Goal: Check status: Check status

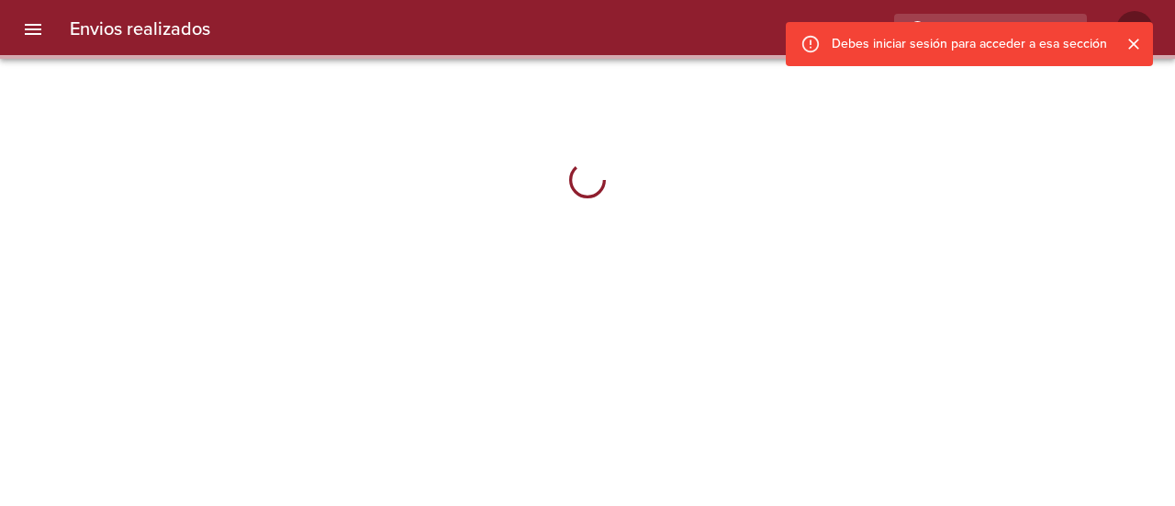
click at [1135, 43] on icon "Cerrar" at bounding box center [1133, 44] width 11 height 11
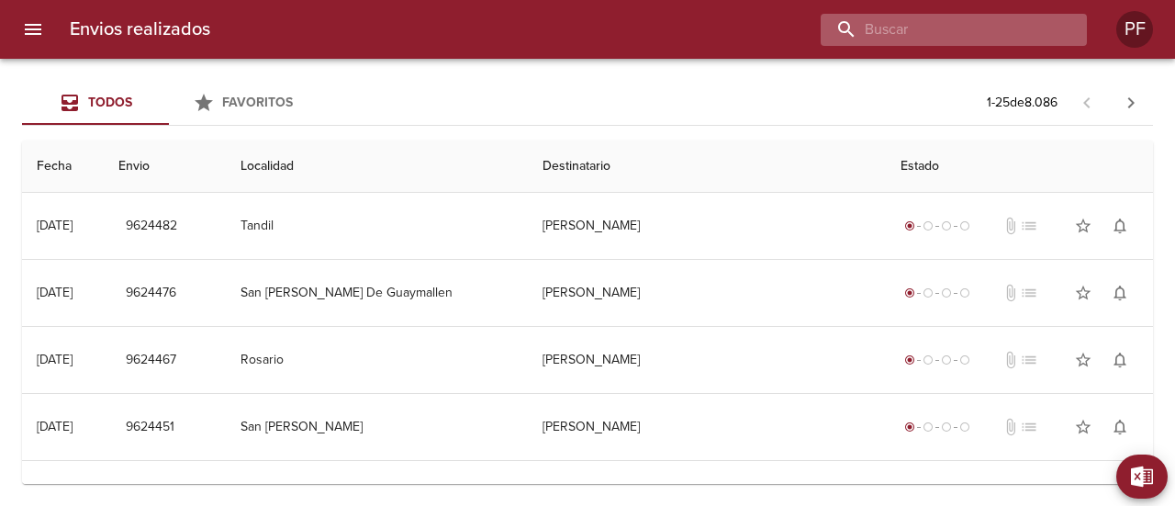
click at [964, 32] on input "buscar" at bounding box center [938, 30] width 235 height 32
paste input "[PERSON_NAME] [PERSON_NAME]"
type input "[PERSON_NAME] [PERSON_NAME]"
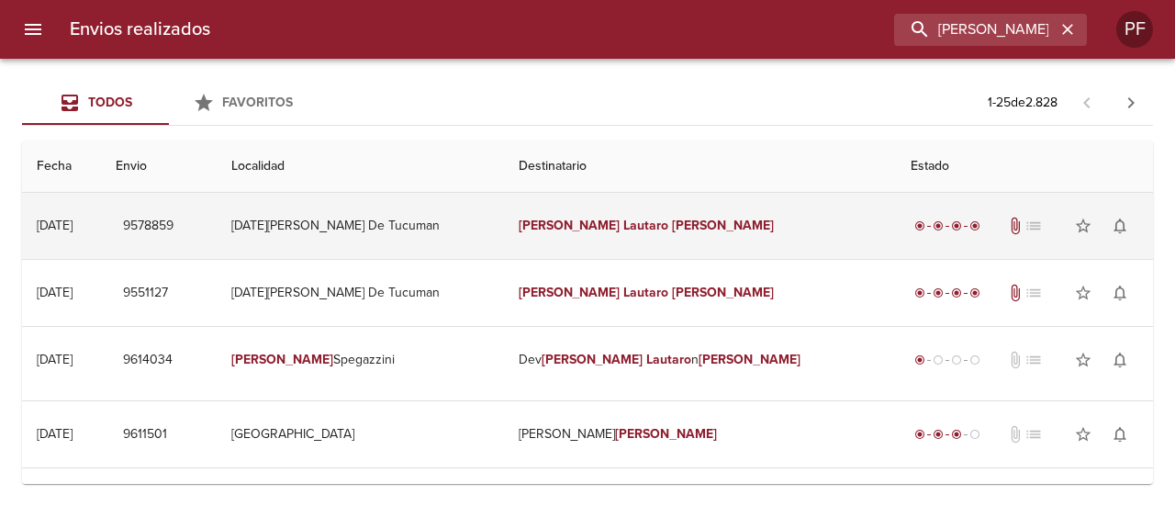
click at [503, 228] on td "[DATE][PERSON_NAME] De Tucuman" at bounding box center [360, 226] width 286 height 66
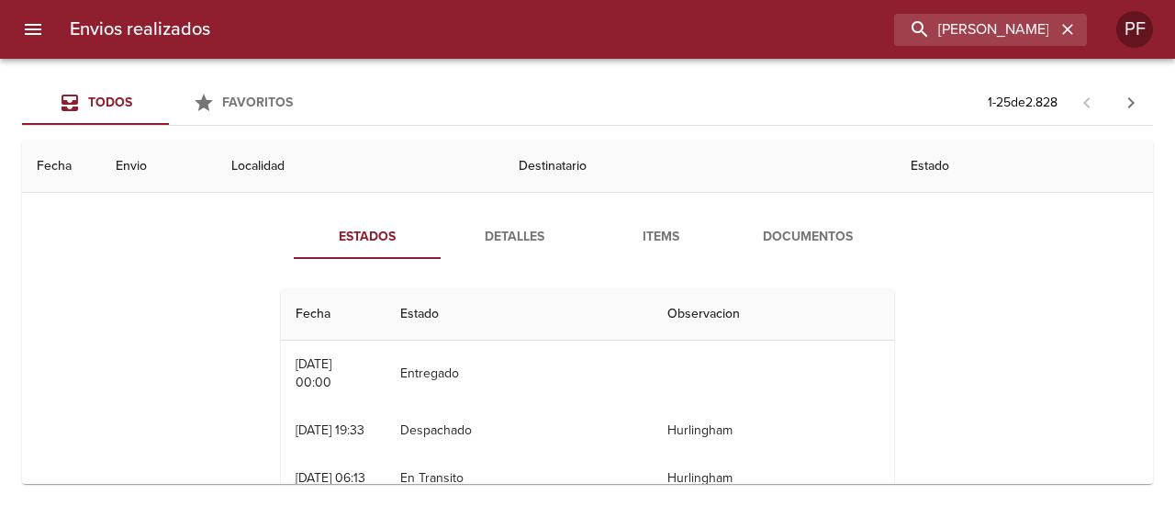
scroll to position [92, 0]
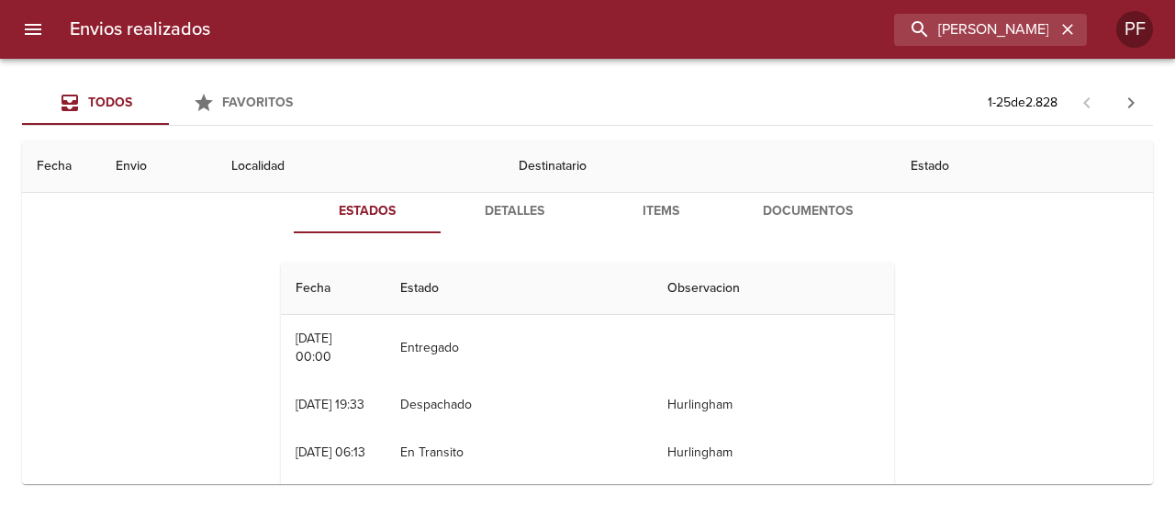
click at [769, 208] on span "Documentos" at bounding box center [807, 211] width 125 height 23
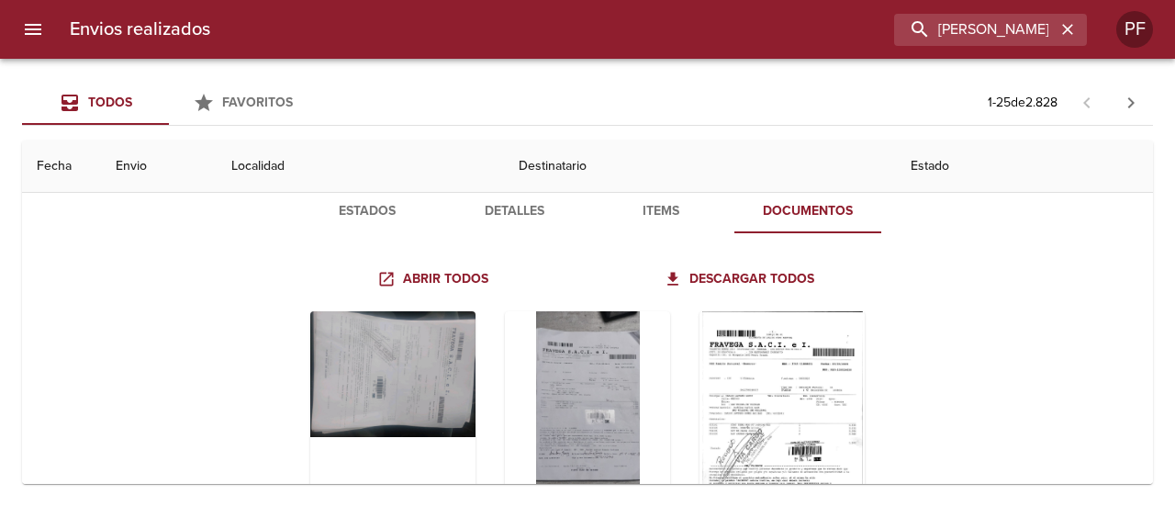
click at [646, 214] on span "Items" at bounding box center [660, 211] width 125 height 23
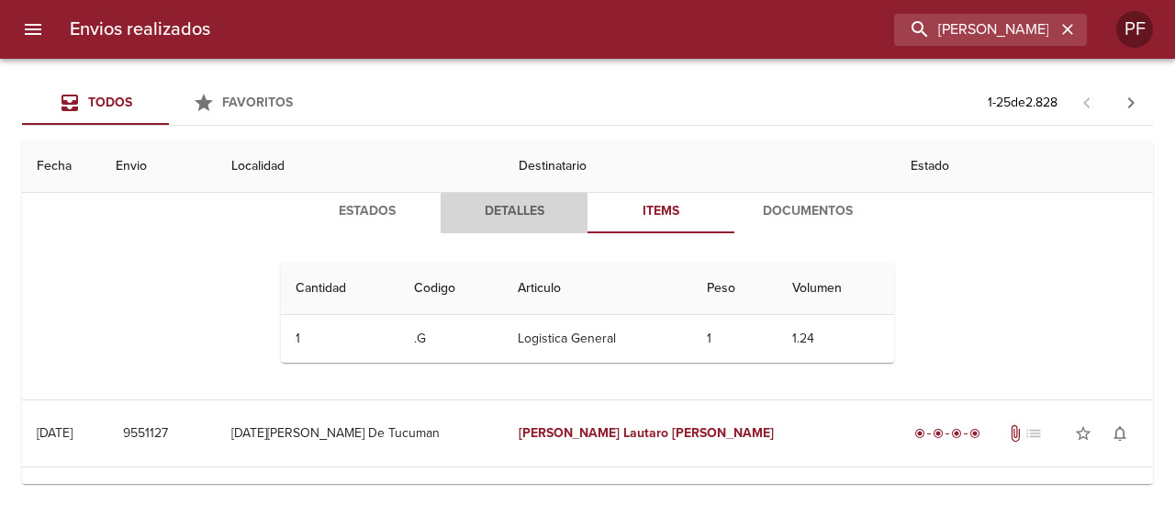
click at [556, 213] on span "Detalles" at bounding box center [514, 211] width 125 height 23
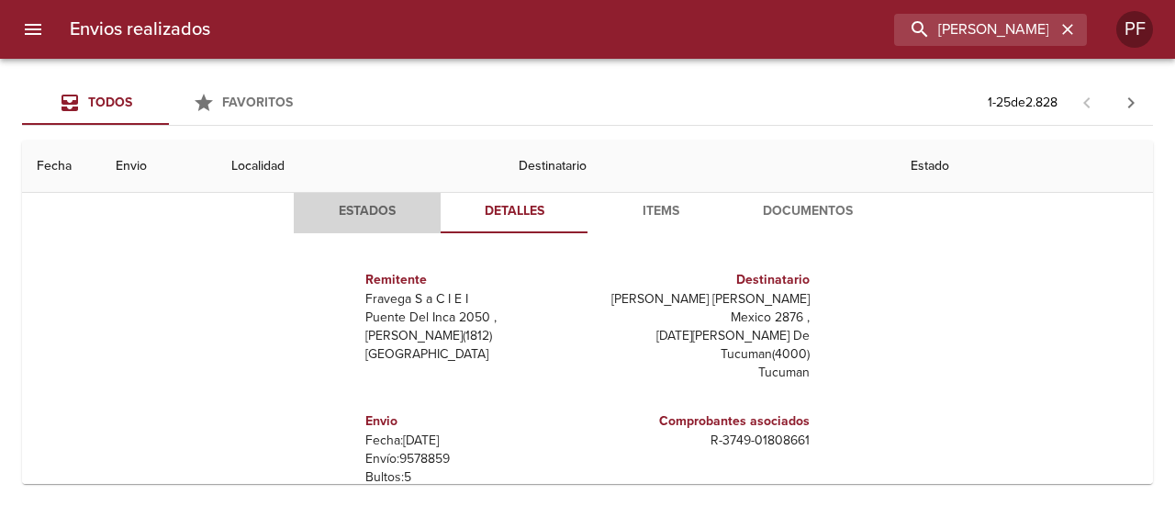
click at [432, 216] on button "Estados" at bounding box center [367, 211] width 147 height 44
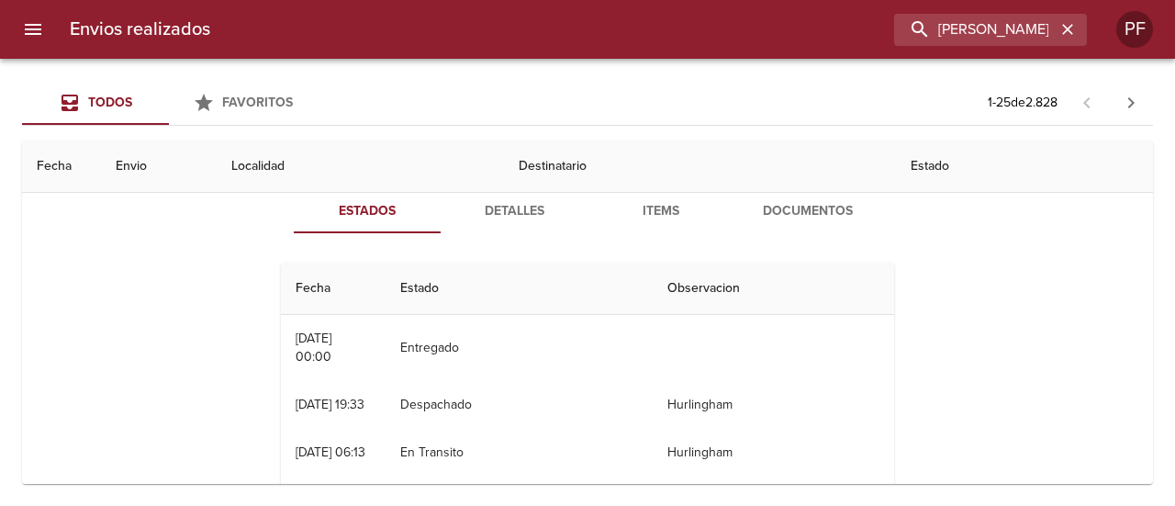
click at [551, 203] on span "Detalles" at bounding box center [514, 211] width 125 height 23
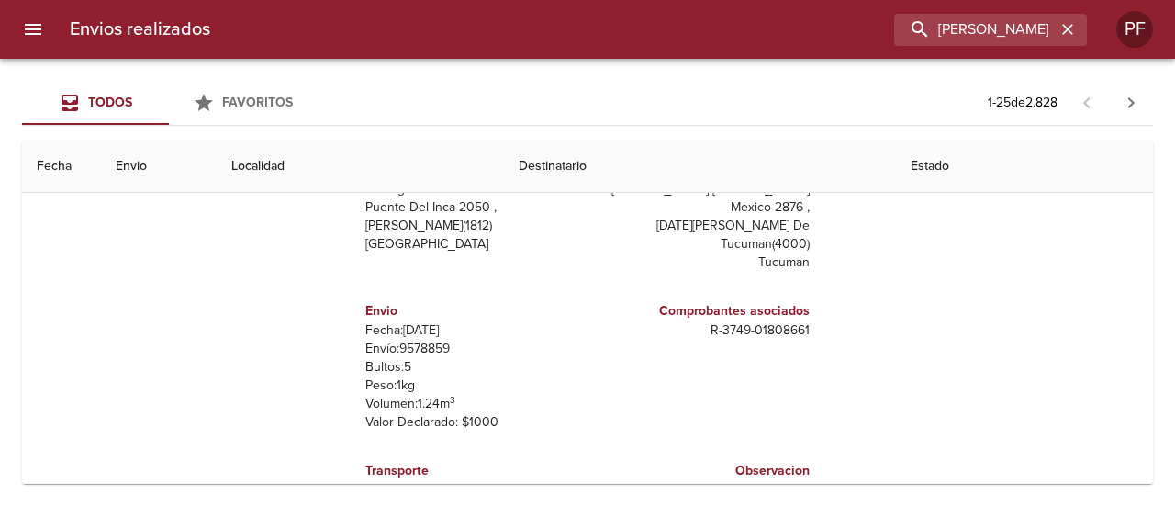
scroll to position [0, 0]
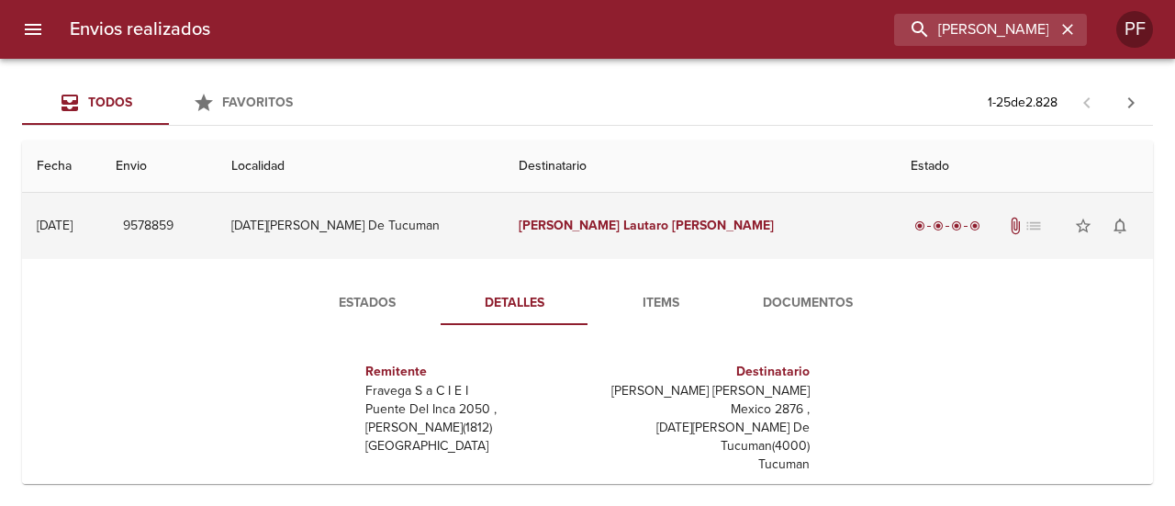
click at [101, 201] on td "[DATE] [DATE]" at bounding box center [61, 226] width 79 height 66
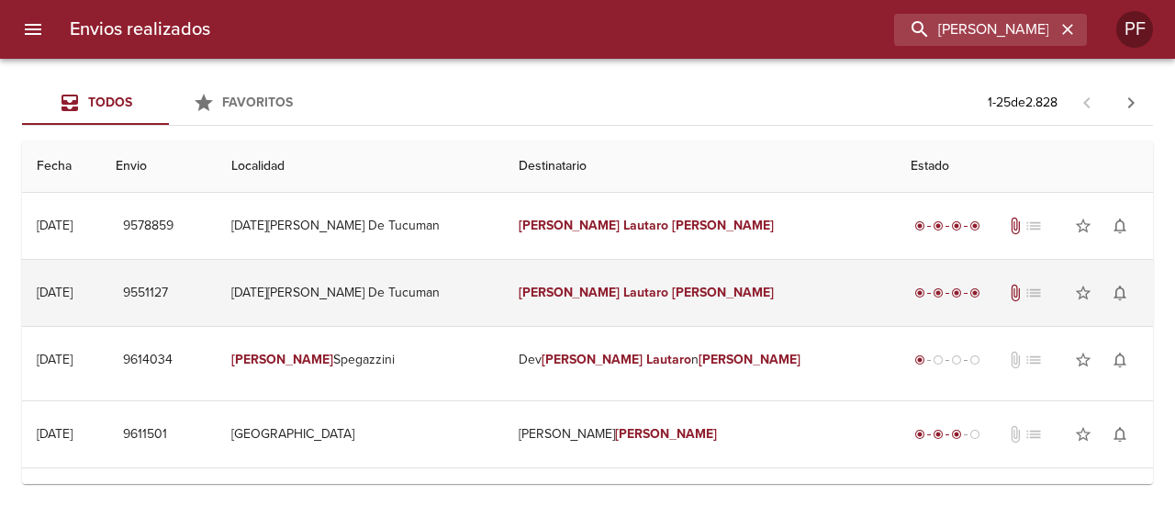
click at [324, 293] on td "[DATE][PERSON_NAME] De Tucuman" at bounding box center [360, 293] width 286 height 66
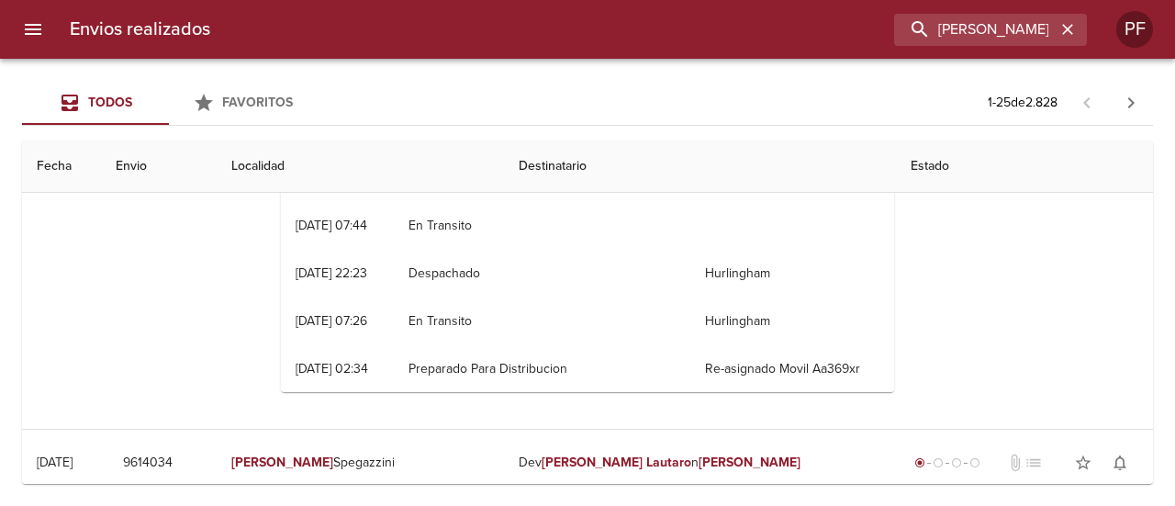
scroll to position [92, 0]
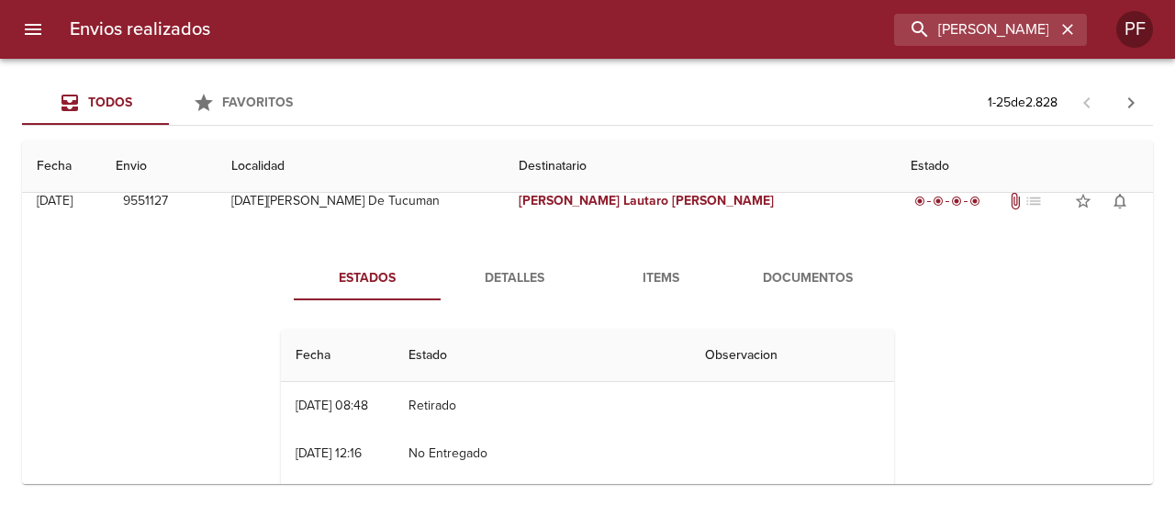
click at [507, 270] on span "Detalles" at bounding box center [514, 278] width 125 height 23
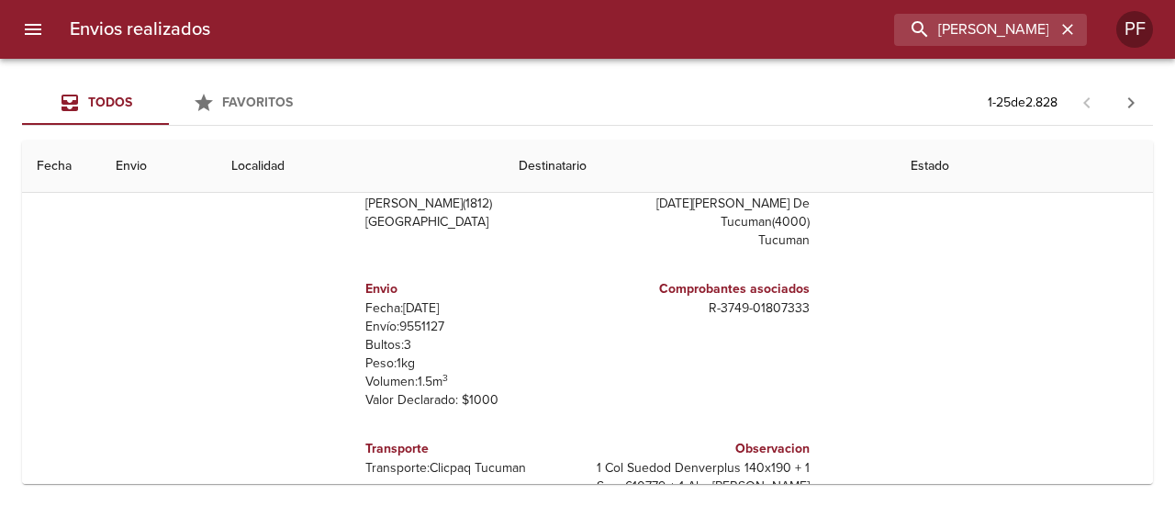
scroll to position [0, 0]
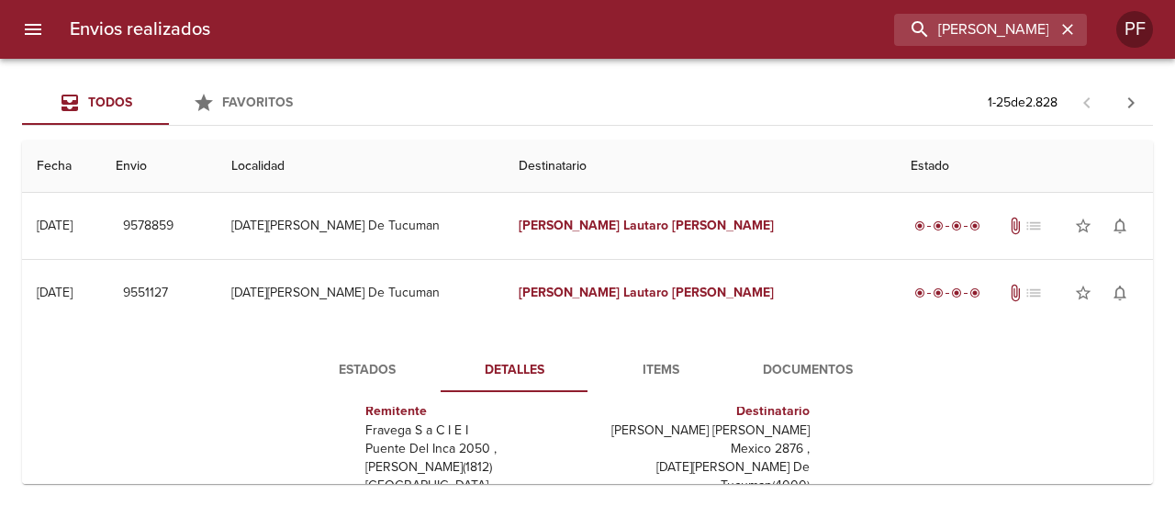
drag, startPoint x: 617, startPoint y: 308, endPoint x: 427, endPoint y: 364, distance: 198.3
click at [382, 369] on span "Estados" at bounding box center [367, 370] width 125 height 23
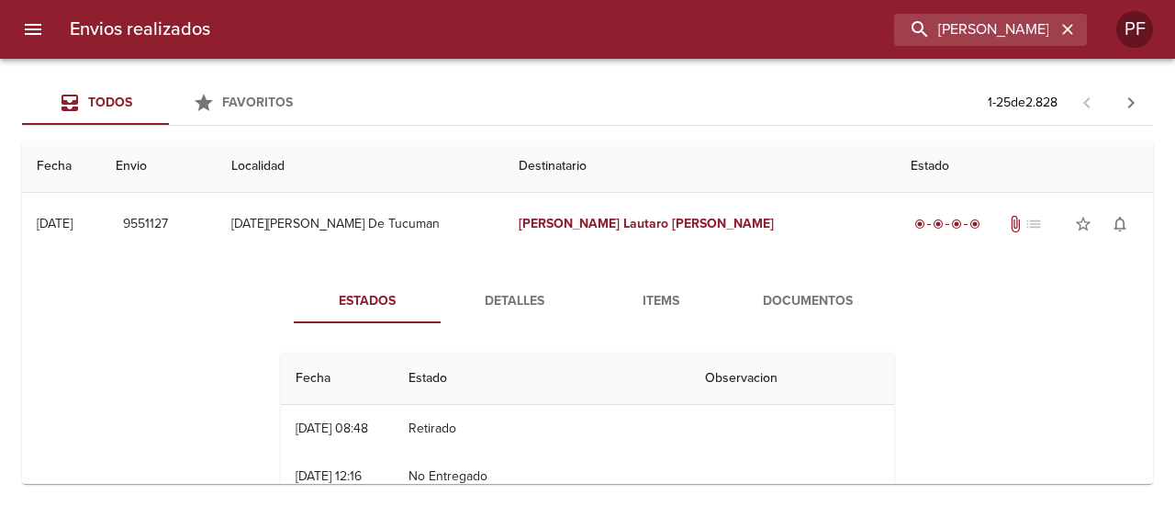
scroll to position [92, 0]
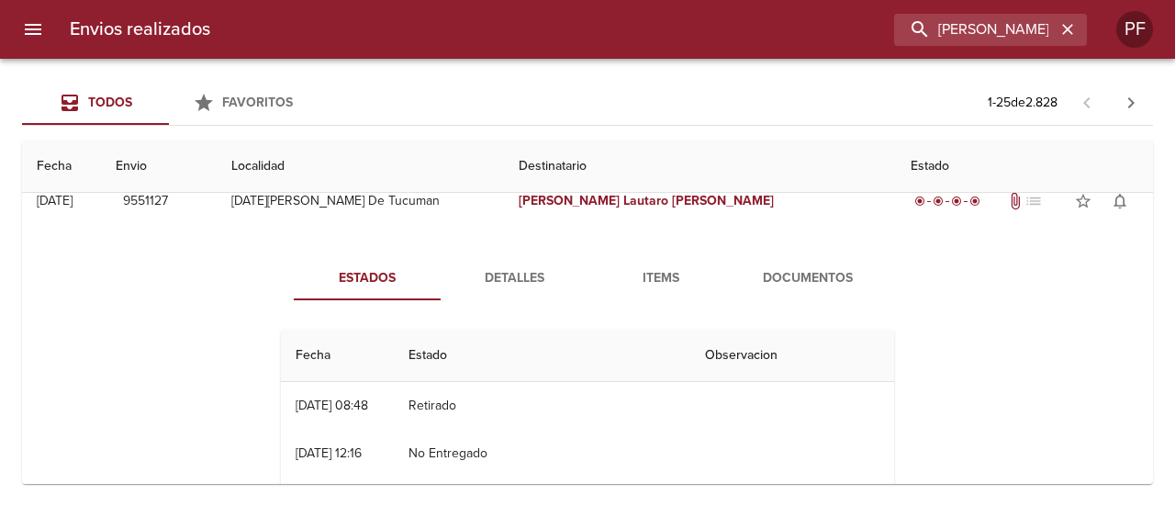
click at [759, 282] on span "Documentos" at bounding box center [807, 278] width 125 height 23
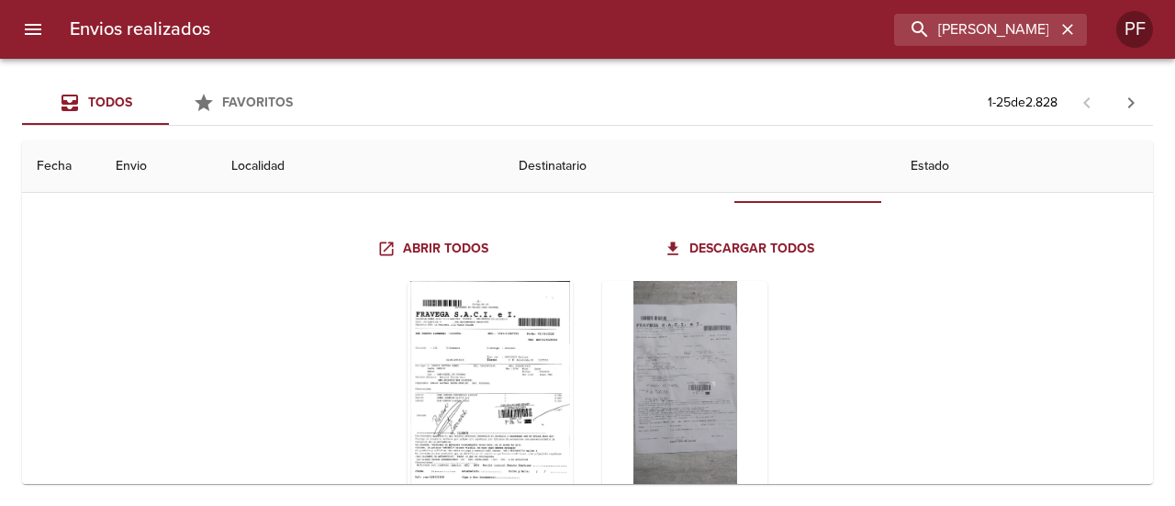
scroll to position [275, 0]
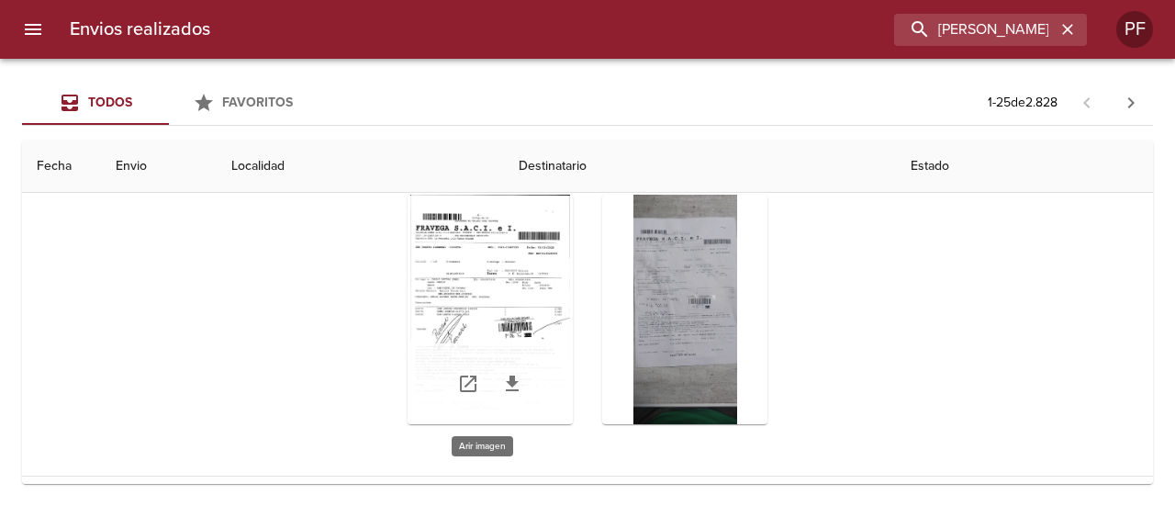
click at [523, 285] on div "Tabla de envíos del cliente" at bounding box center [490, 309] width 165 height 229
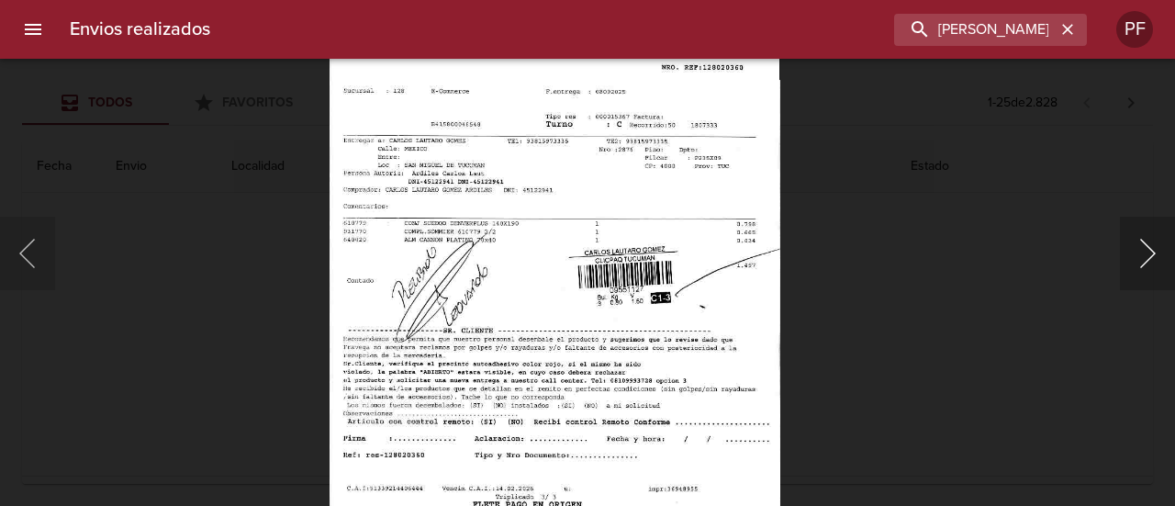
click at [1140, 258] on button "Siguiente" at bounding box center [1147, 253] width 55 height 73
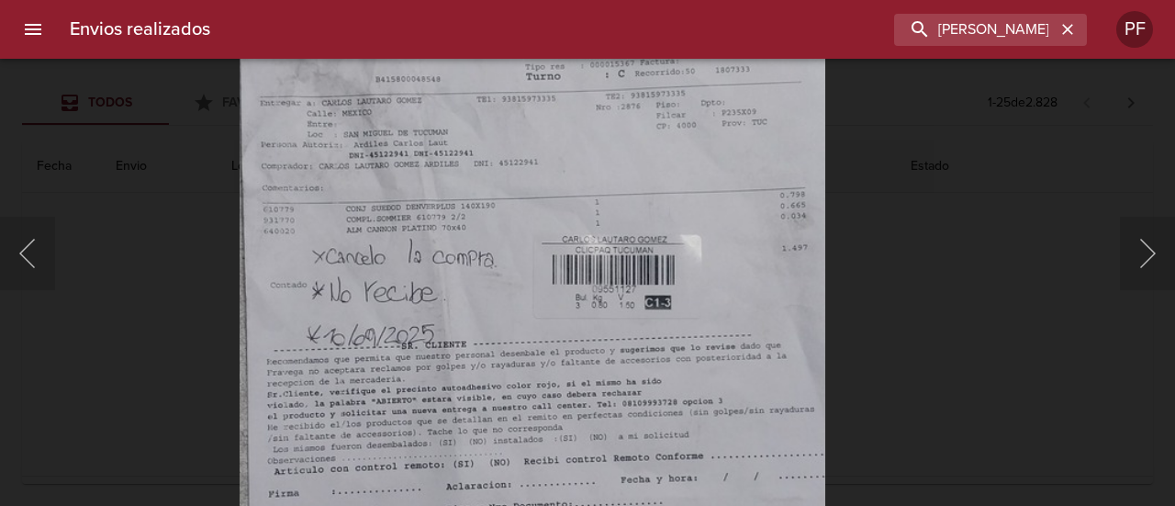
click at [940, 281] on div "Lightbox" at bounding box center [587, 253] width 1175 height 506
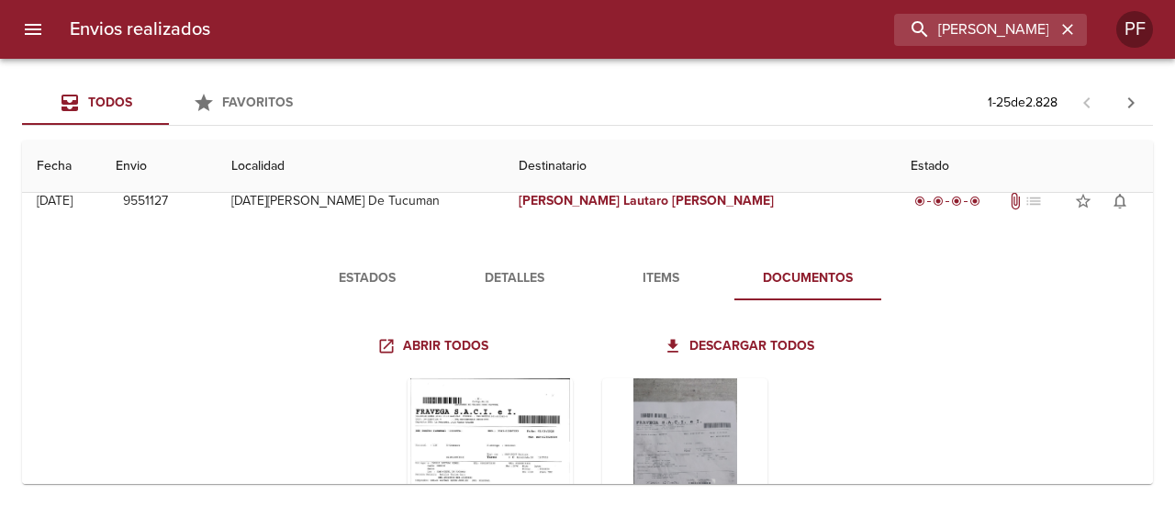
scroll to position [0, 0]
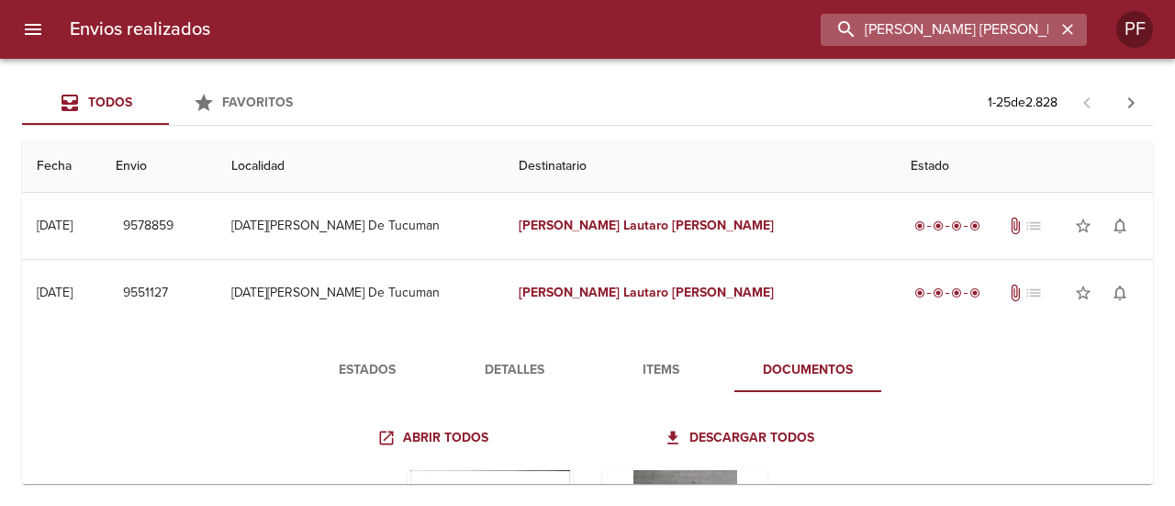
click at [993, 37] on input "[PERSON_NAME] [PERSON_NAME]" at bounding box center [938, 30] width 235 height 32
paste input "[PERSON_NAME]"
type input "[PERSON_NAME]"
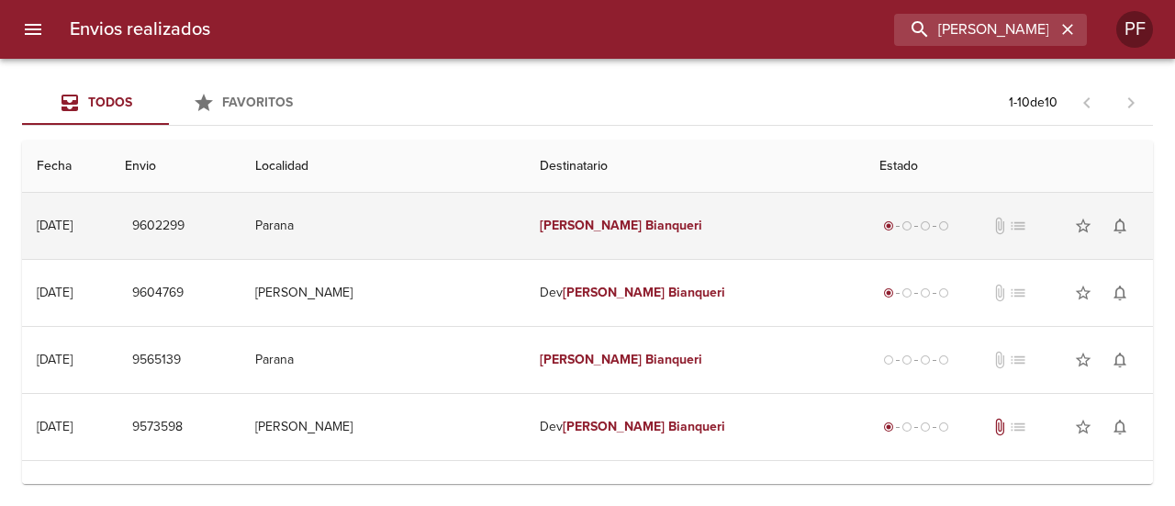
click at [568, 241] on td "[PERSON_NAME]" at bounding box center [695, 226] width 340 height 66
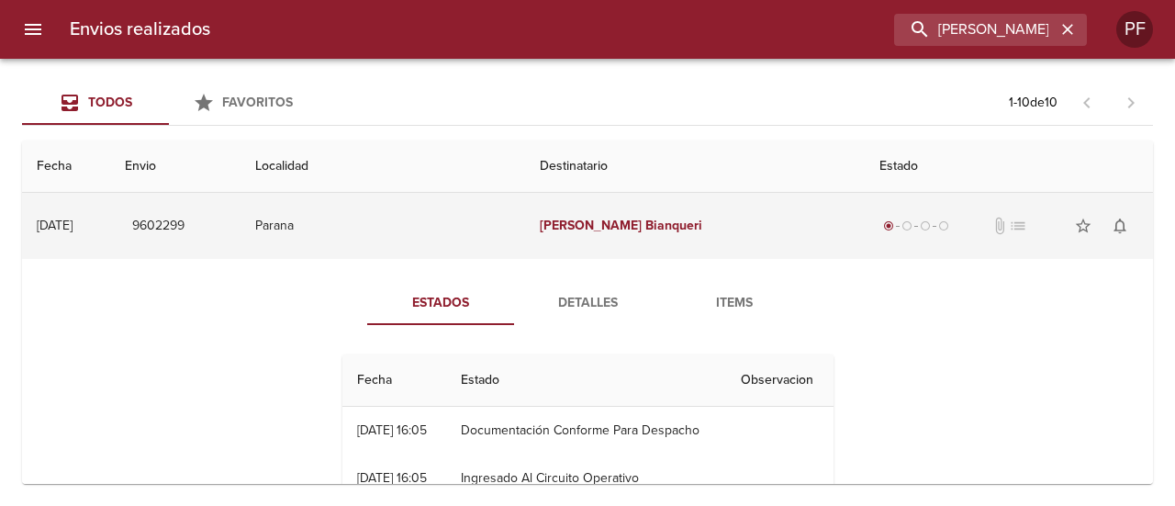
click at [368, 224] on td "Parana" at bounding box center [382, 226] width 285 height 66
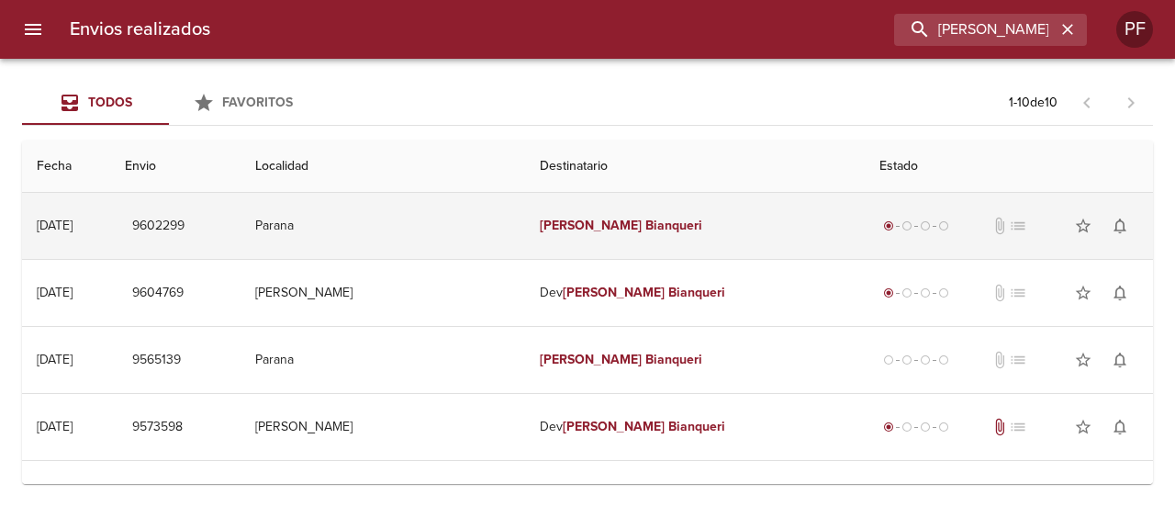
click at [509, 229] on td "Parana" at bounding box center [382, 226] width 285 height 66
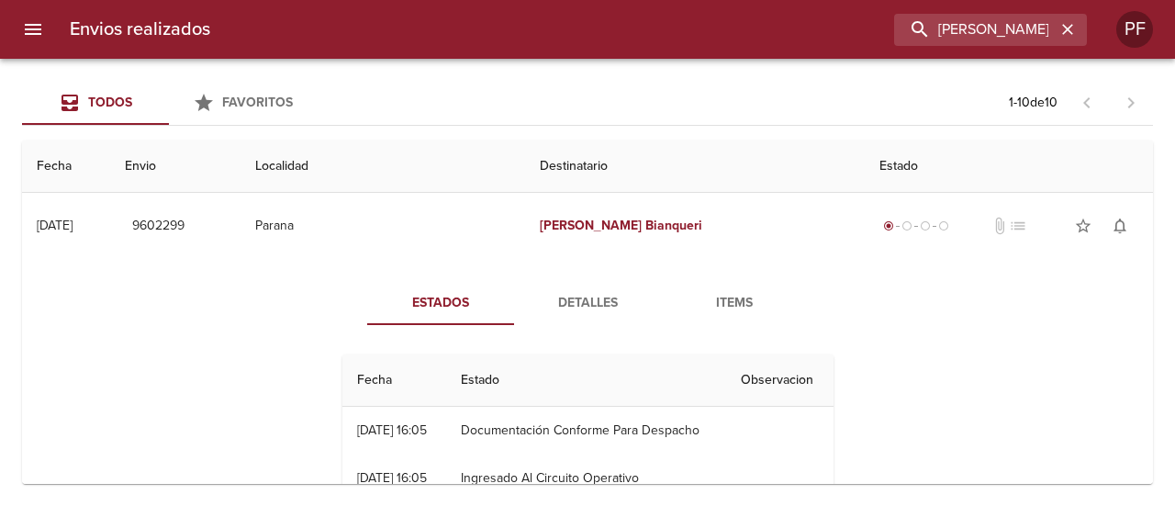
click at [587, 300] on span "Detalles" at bounding box center [587, 303] width 125 height 23
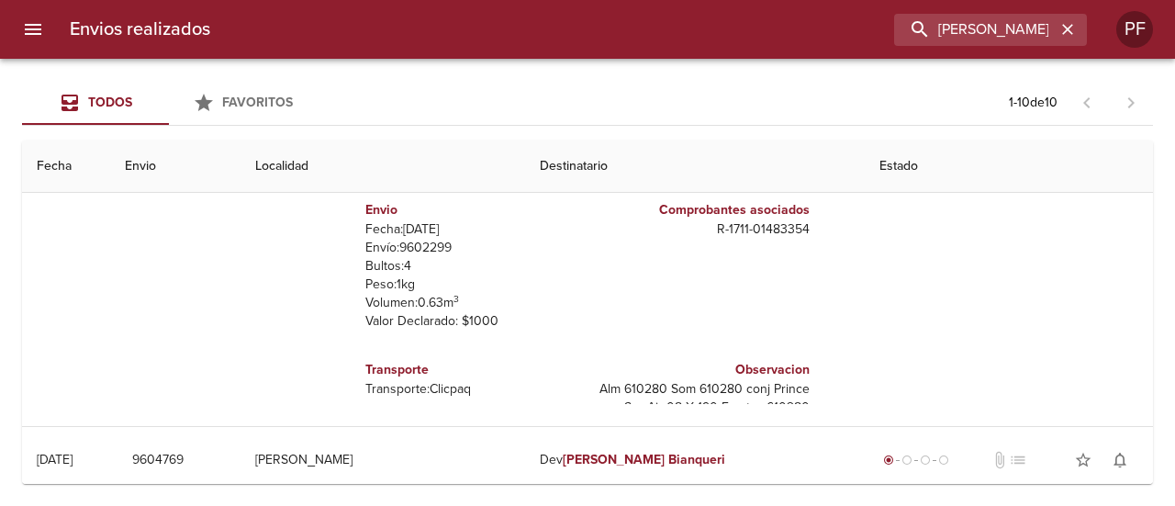
scroll to position [275, 0]
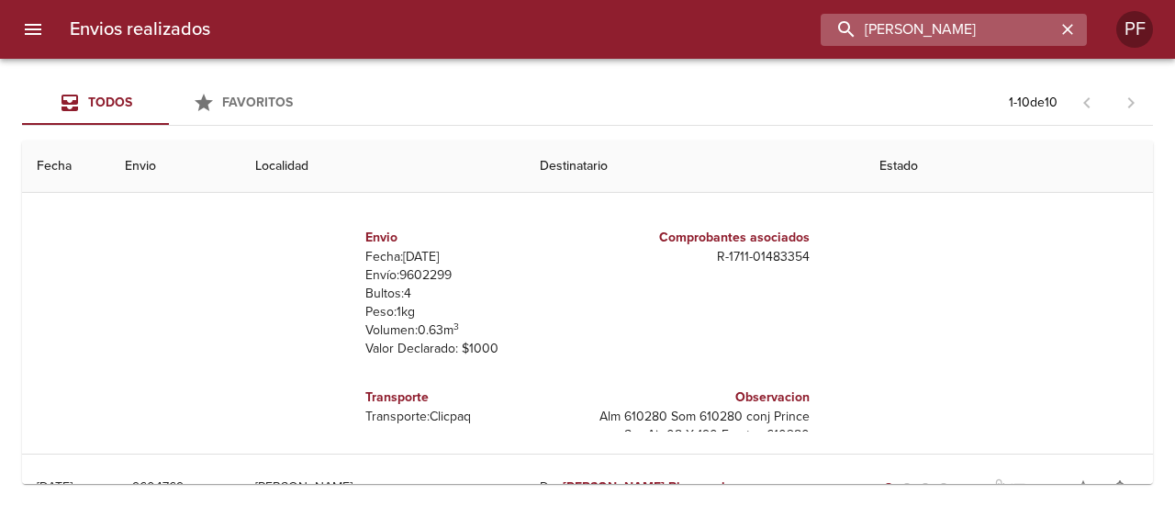
click at [978, 32] on input "[PERSON_NAME]" at bounding box center [938, 30] width 235 height 32
paste input "[PERSON_NAME]"
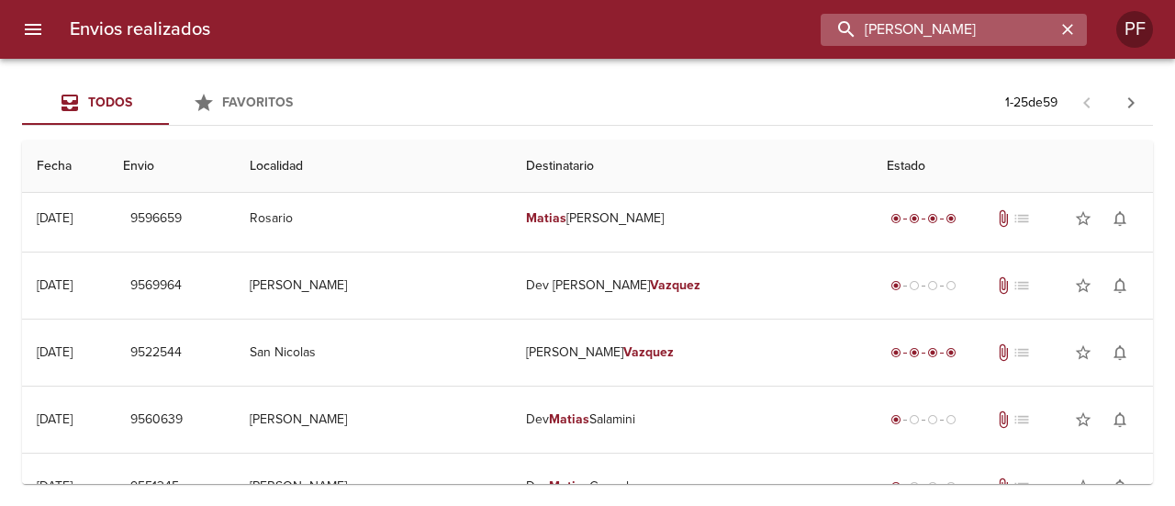
scroll to position [0, 0]
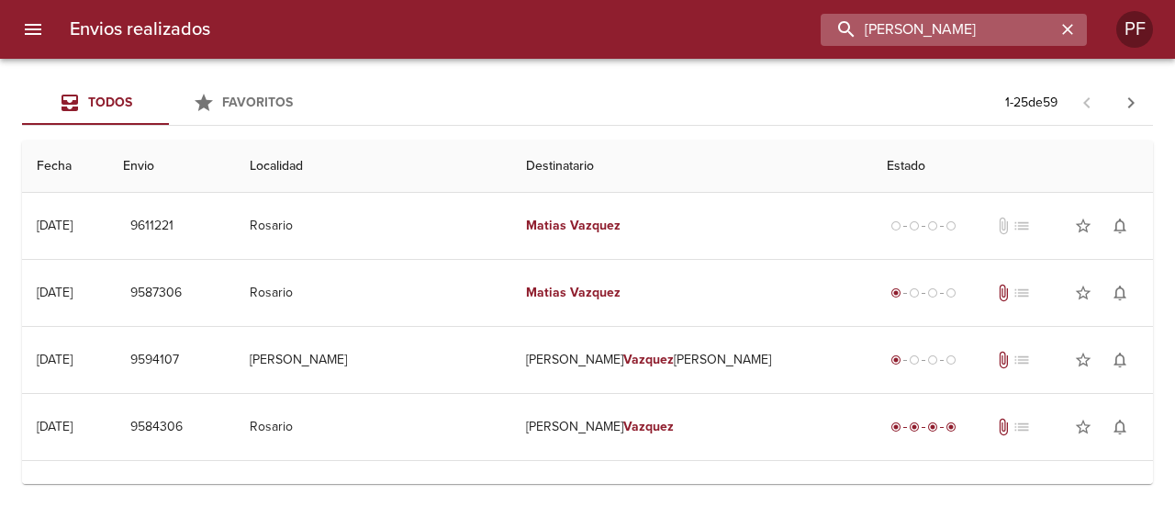
click at [914, 44] on input "[PERSON_NAME]" at bounding box center [938, 30] width 235 height 32
paste input "[PERSON_NAME] LUQU"
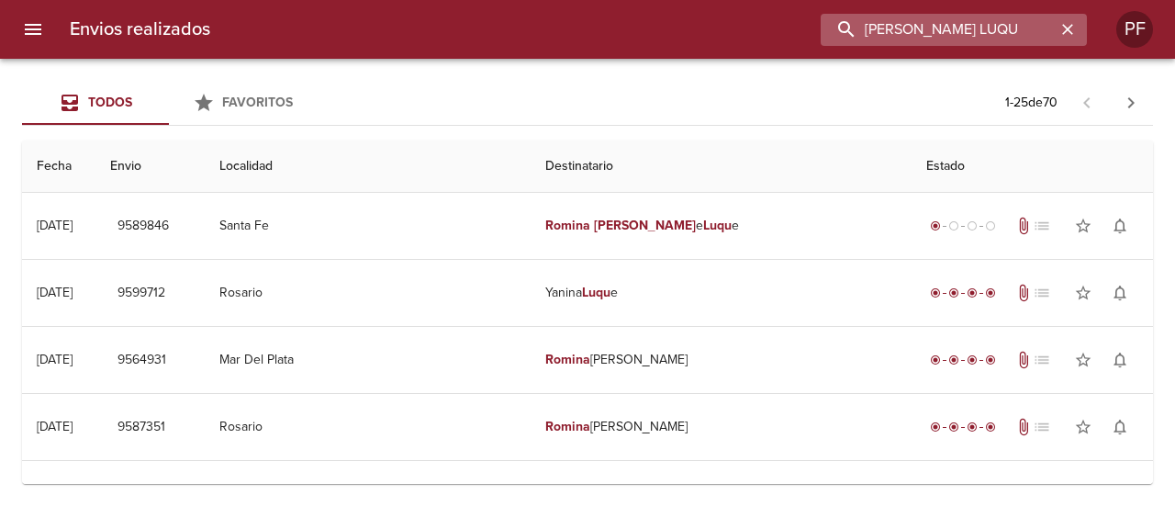
click at [954, 24] on input "[PERSON_NAME] LUQU" at bounding box center [938, 30] width 235 height 32
paste input "[PERSON_NAME]"
type input "[PERSON_NAME]"
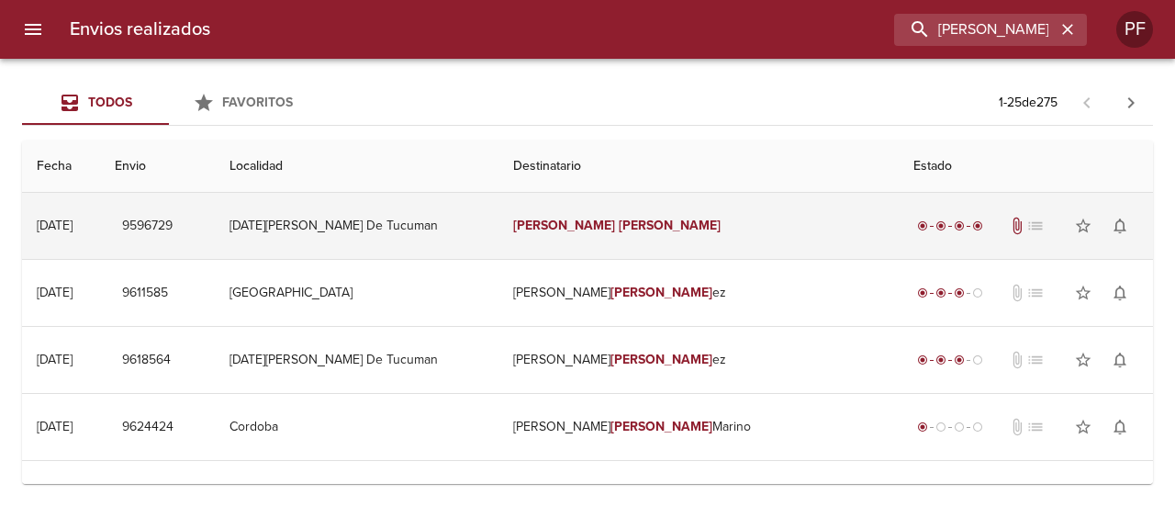
click at [640, 230] on em "[PERSON_NAME]" at bounding box center [670, 226] width 102 height 16
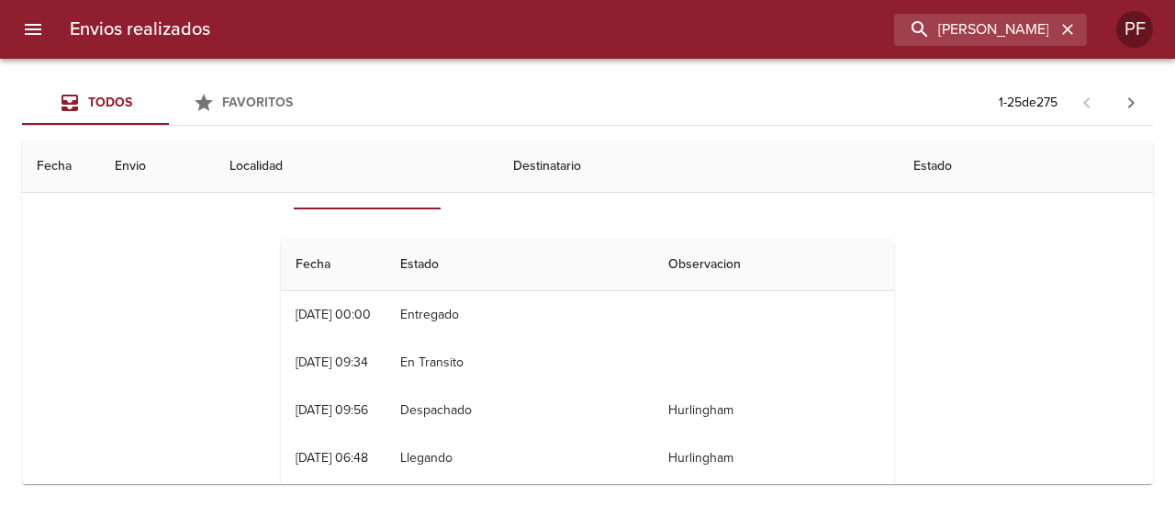
scroll to position [92, 0]
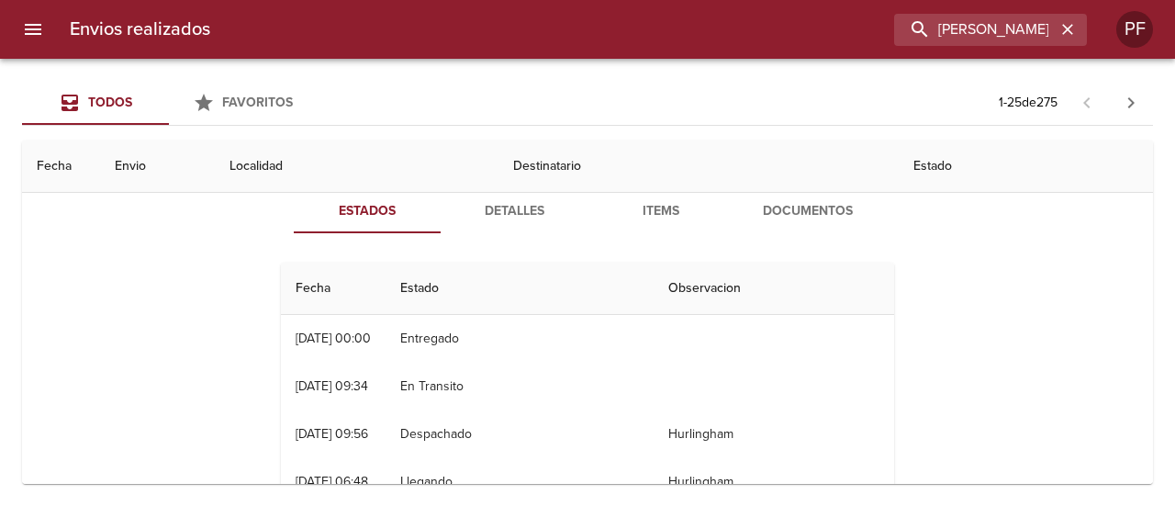
click at [495, 218] on span "Detalles" at bounding box center [514, 211] width 125 height 23
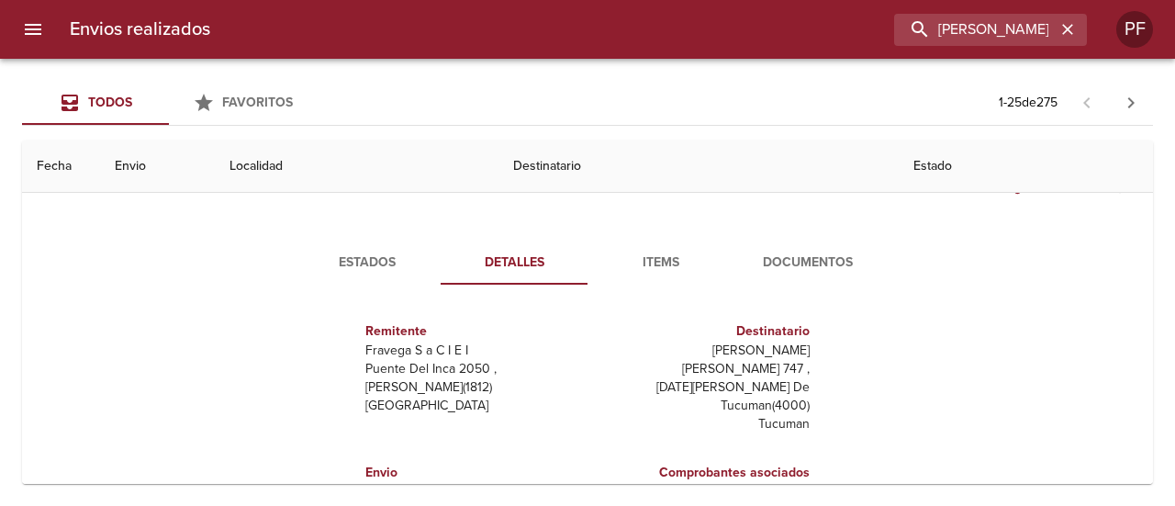
scroll to position [0, 0]
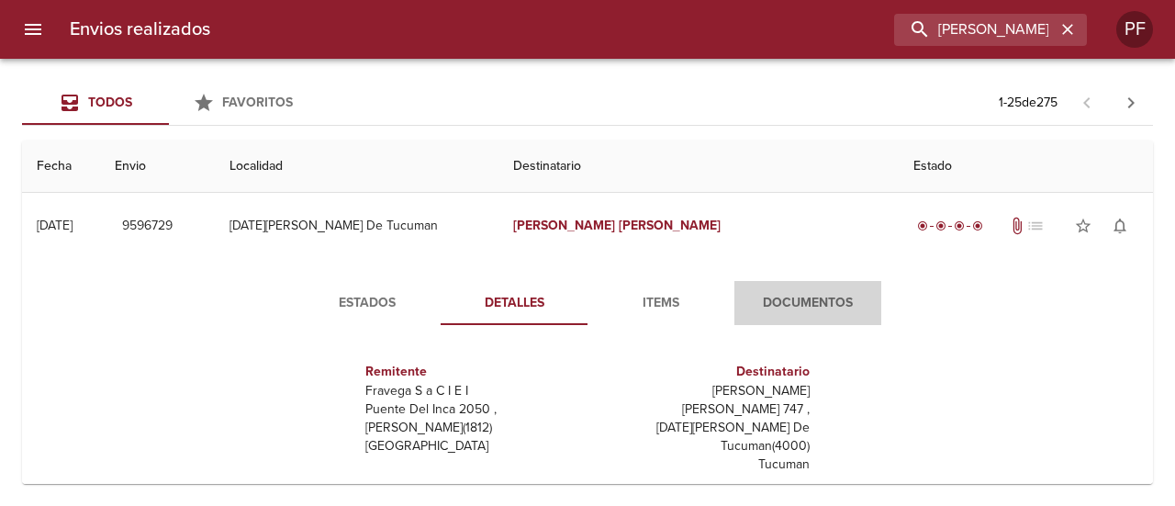
click at [780, 293] on span "Documentos" at bounding box center [807, 303] width 125 height 23
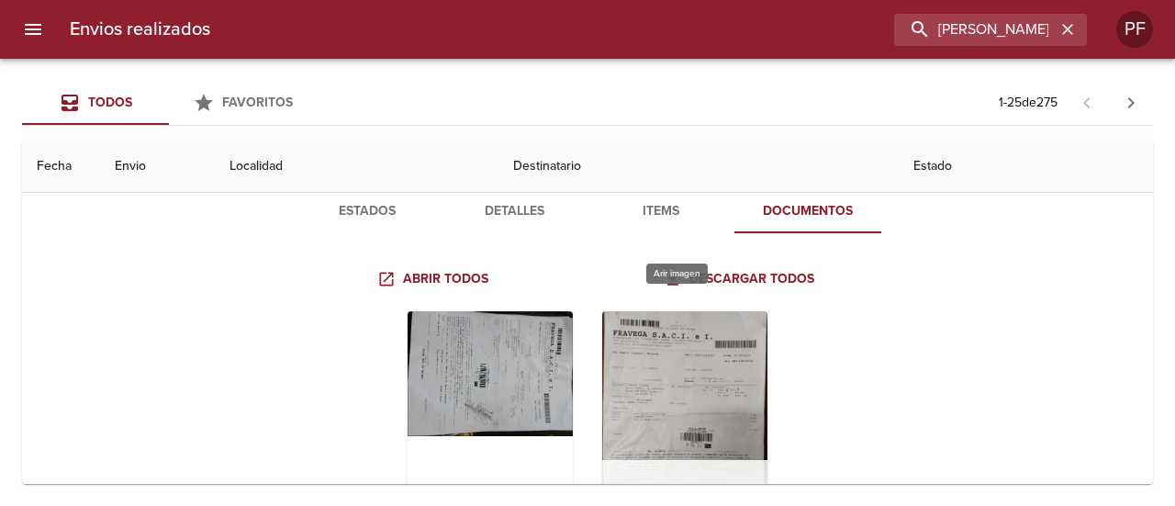
scroll to position [184, 0]
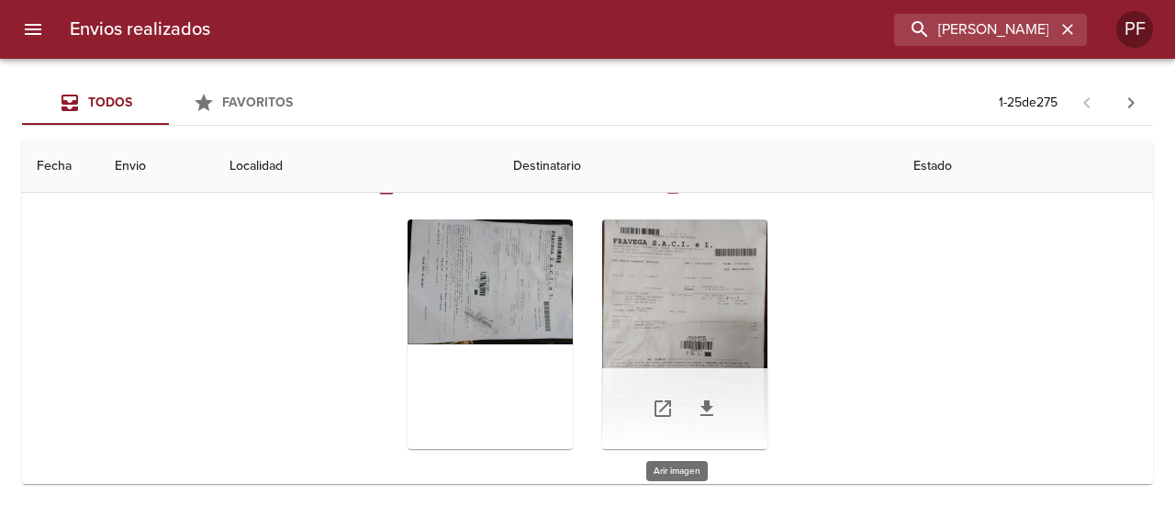
click at [692, 289] on div "Tabla de envíos del cliente" at bounding box center [684, 333] width 165 height 229
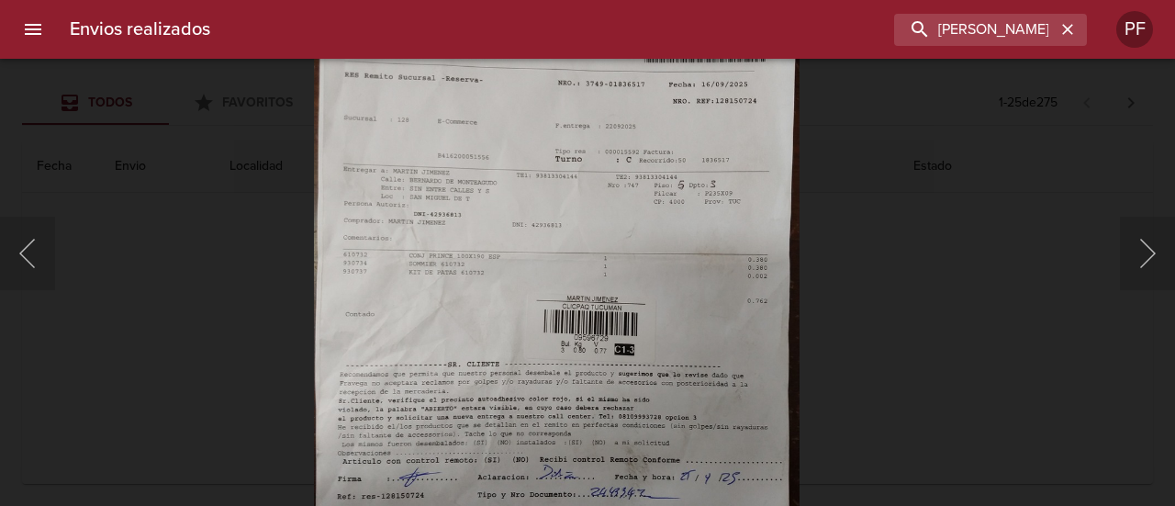
click at [625, 263] on img "Lightbox" at bounding box center [556, 279] width 486 height 648
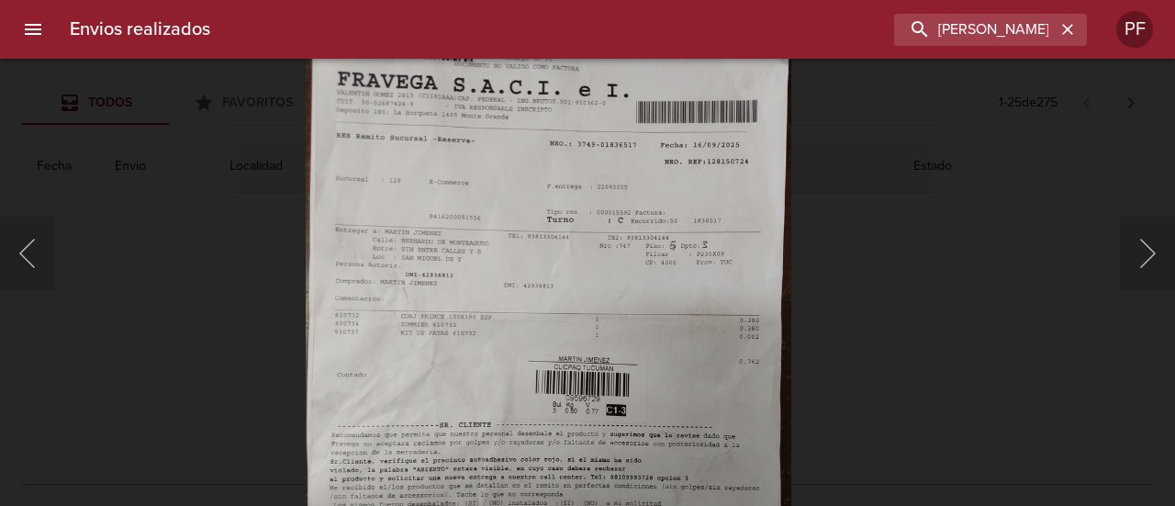
click at [741, 237] on img "Lightbox" at bounding box center [548, 340] width 486 height 648
click at [162, 294] on div "Lightbox" at bounding box center [587, 253] width 1175 height 506
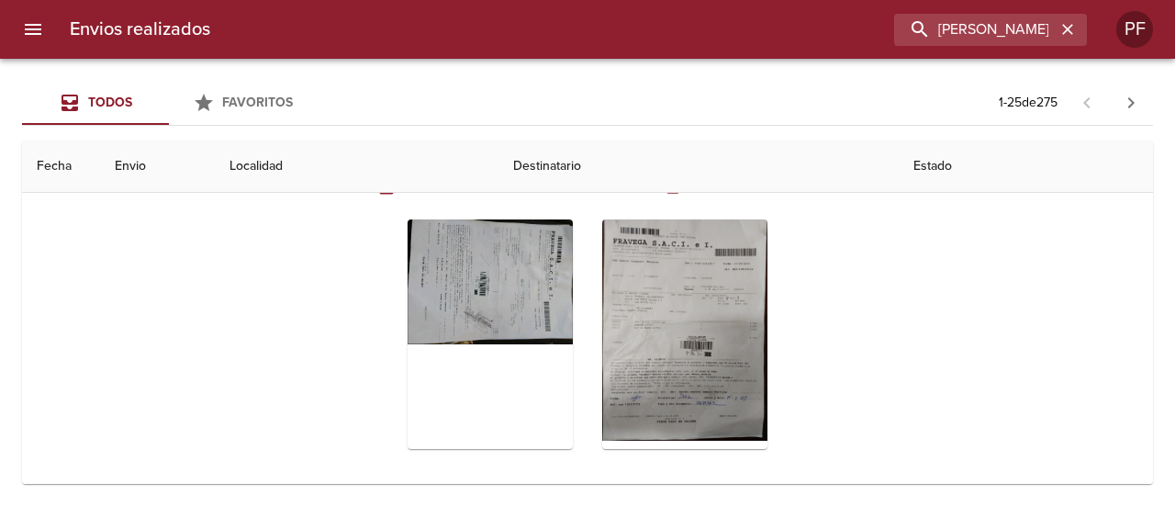
scroll to position [92, 0]
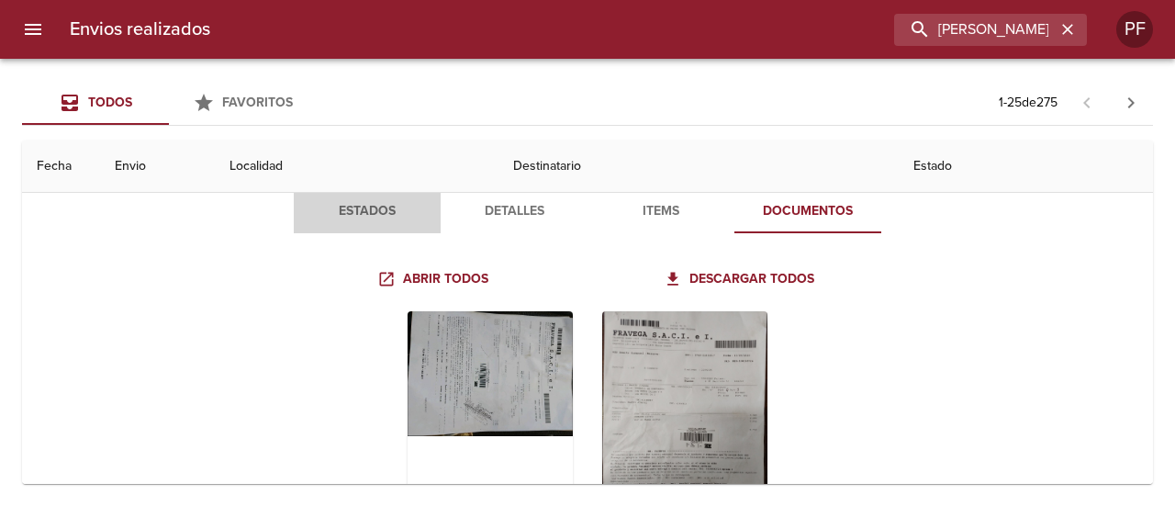
click at [335, 200] on span "Estados" at bounding box center [367, 211] width 125 height 23
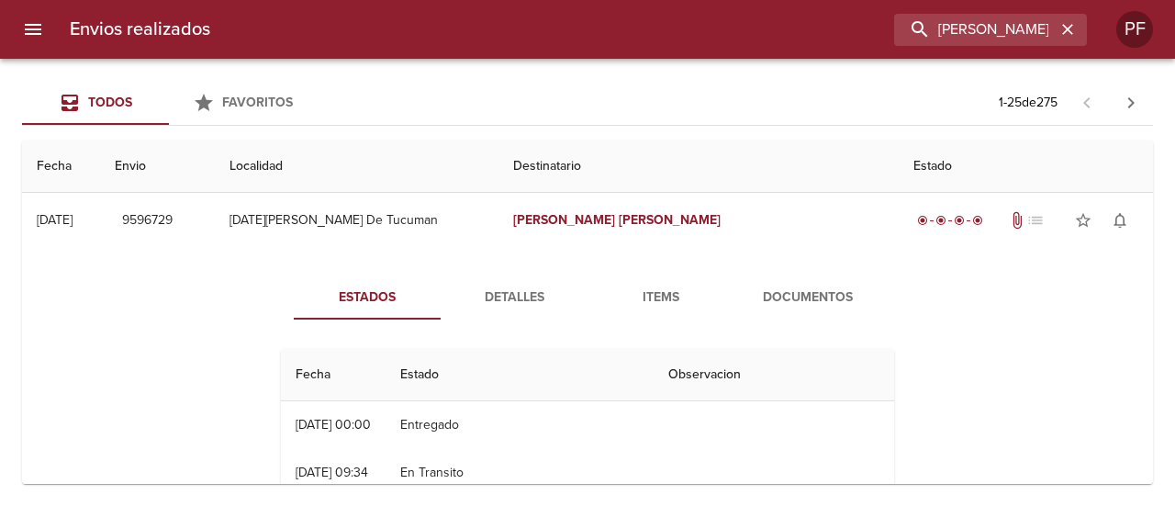
scroll to position [0, 0]
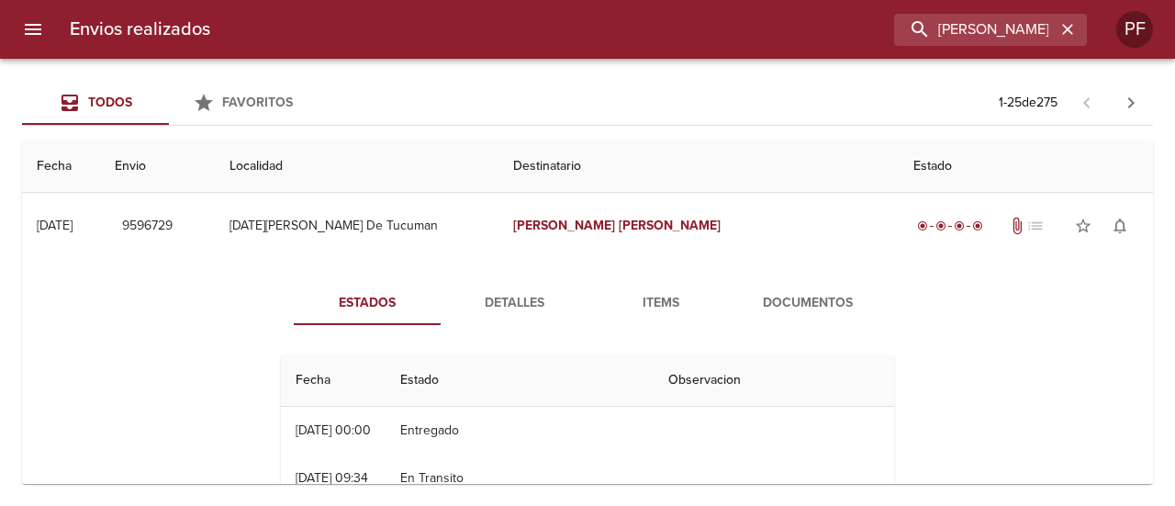
click at [775, 292] on span "Documentos" at bounding box center [807, 303] width 125 height 23
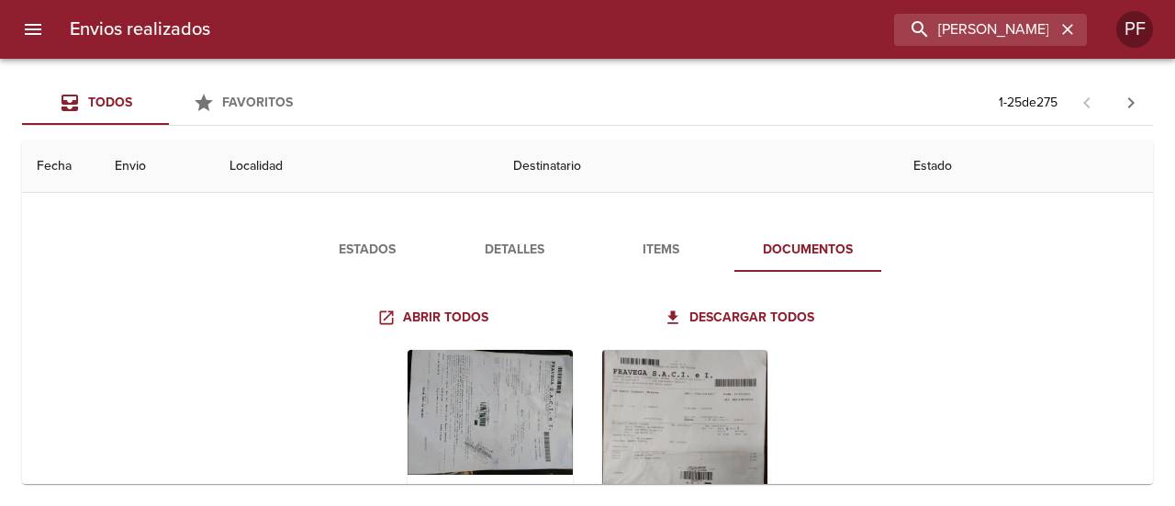
scroll to position [184, 0]
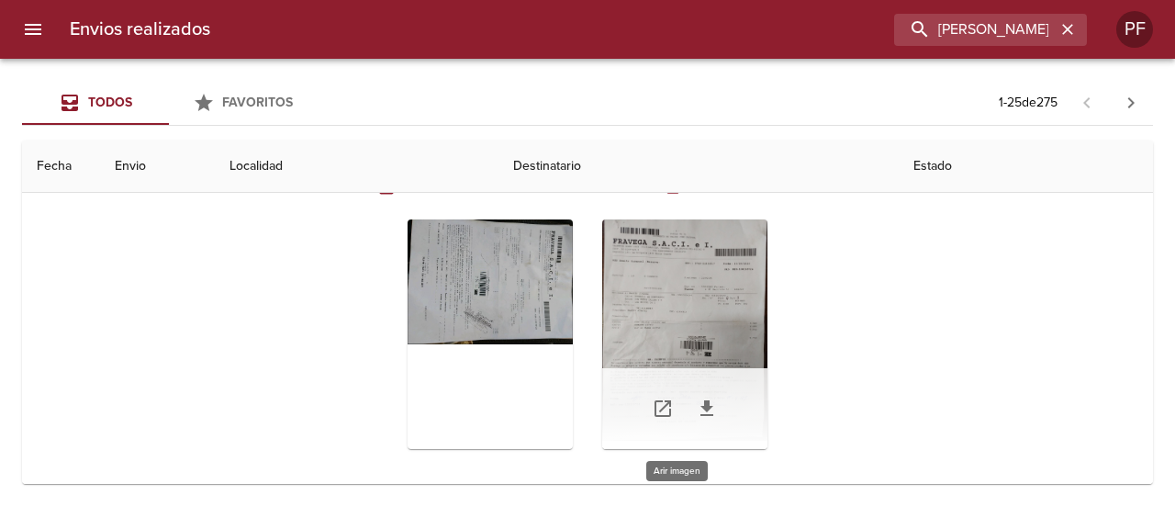
click at [665, 290] on div "Tabla de envíos del cliente" at bounding box center [684, 333] width 165 height 229
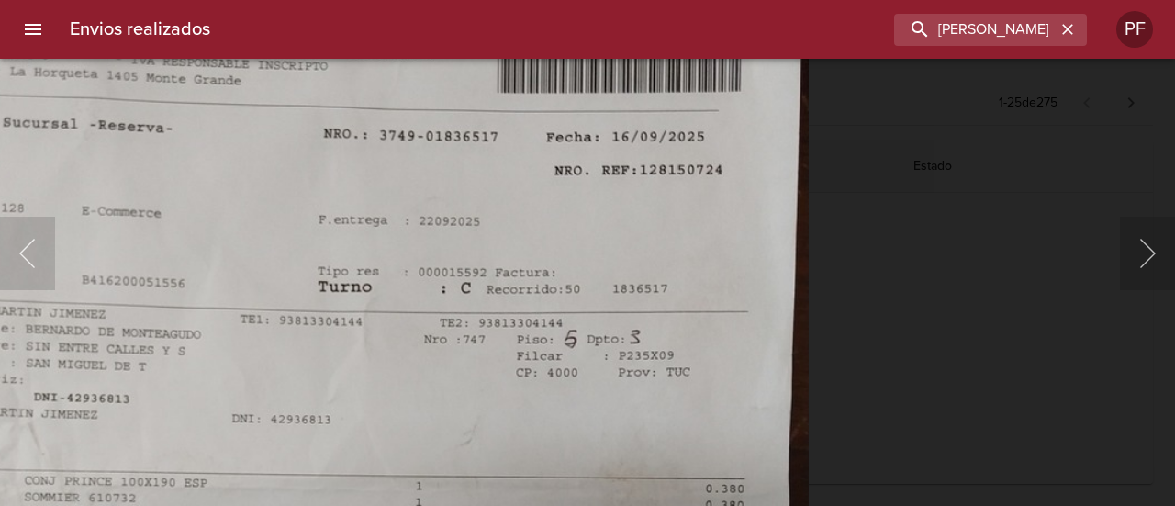
click at [911, 212] on div "Lightbox" at bounding box center [587, 253] width 1175 height 506
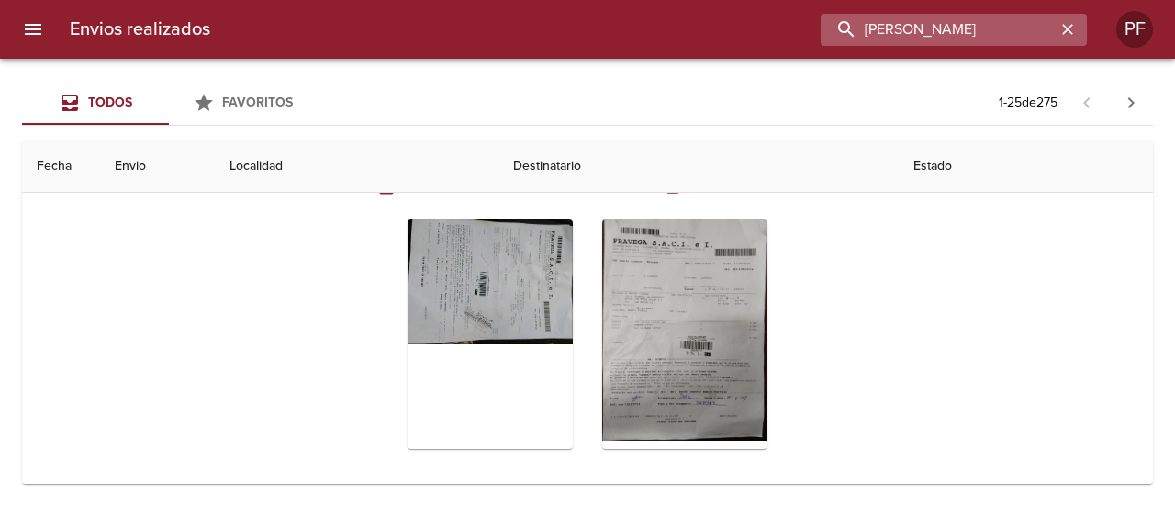
click at [957, 39] on input "[PERSON_NAME]" at bounding box center [938, 30] width 235 height 32
paste input "[PERSON_NAME] [PERSON_NAME] SCALOR"
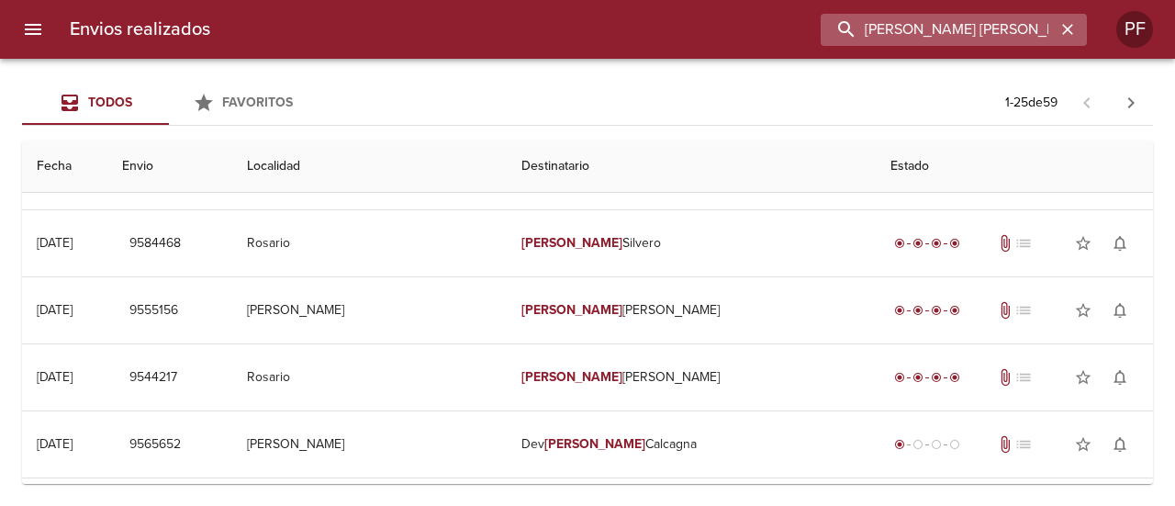
scroll to position [0, 0]
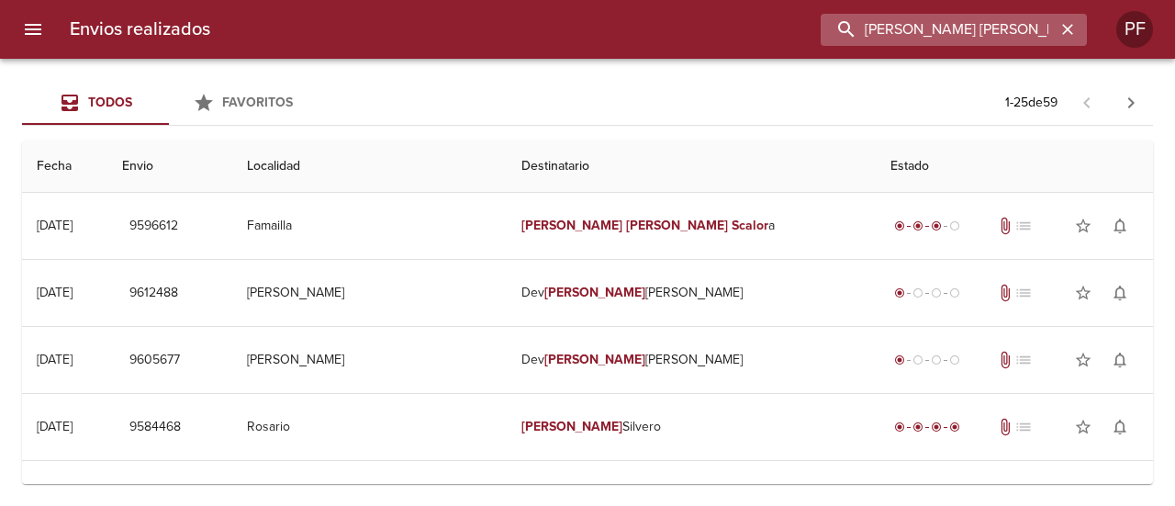
click at [943, 36] on input "[PERSON_NAME] [PERSON_NAME] SCALOR" at bounding box center [938, 30] width 235 height 32
paste input "[PERSON_NAME] [PERSON_NAME] AL"
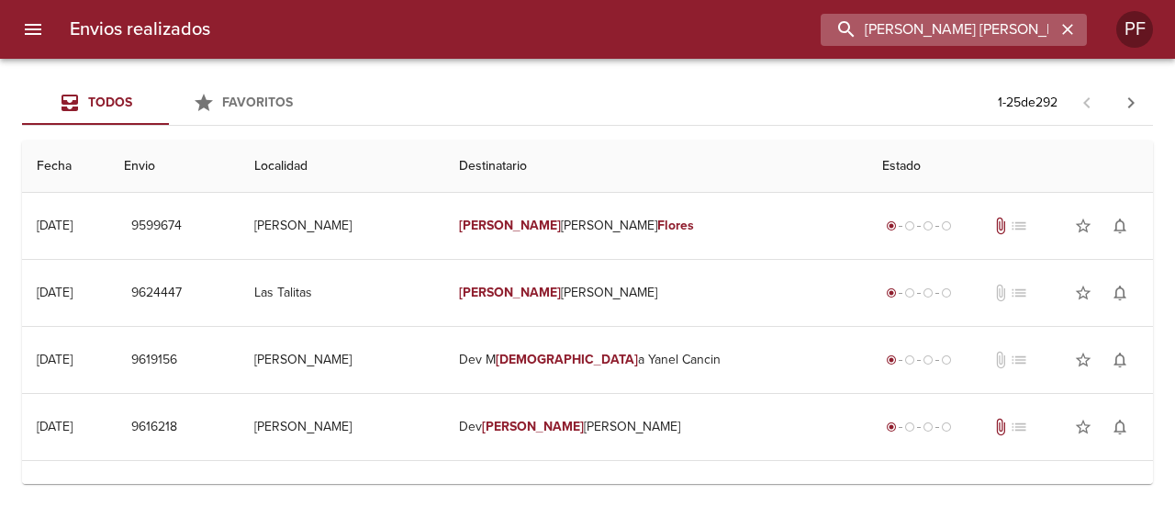
click at [930, 39] on input "[PERSON_NAME] [PERSON_NAME] AL" at bounding box center [938, 30] width 235 height 32
paste input "[PERSON_NAME]"
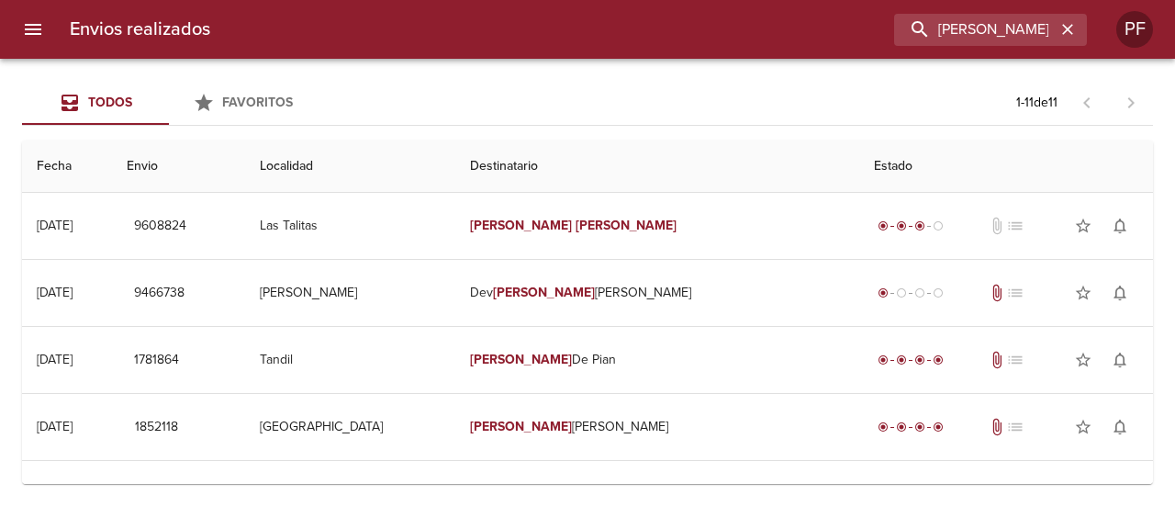
click at [950, 48] on div "Envios realizados [PERSON_NAME]" at bounding box center [587, 29] width 1175 height 59
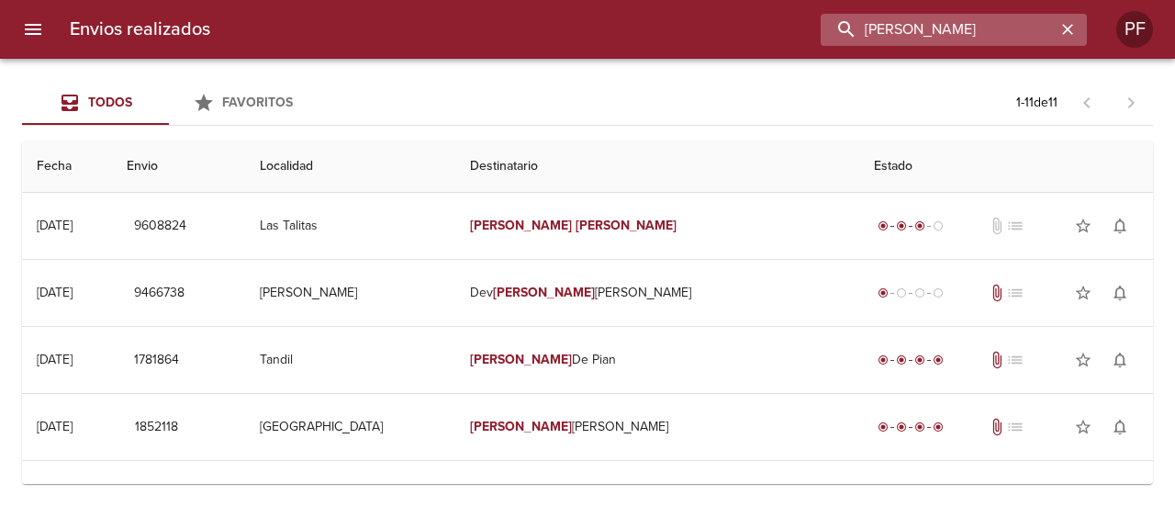
click at [994, 21] on input "[PERSON_NAME]" at bounding box center [938, 30] width 235 height 32
paste input "[PERSON_NAME]"
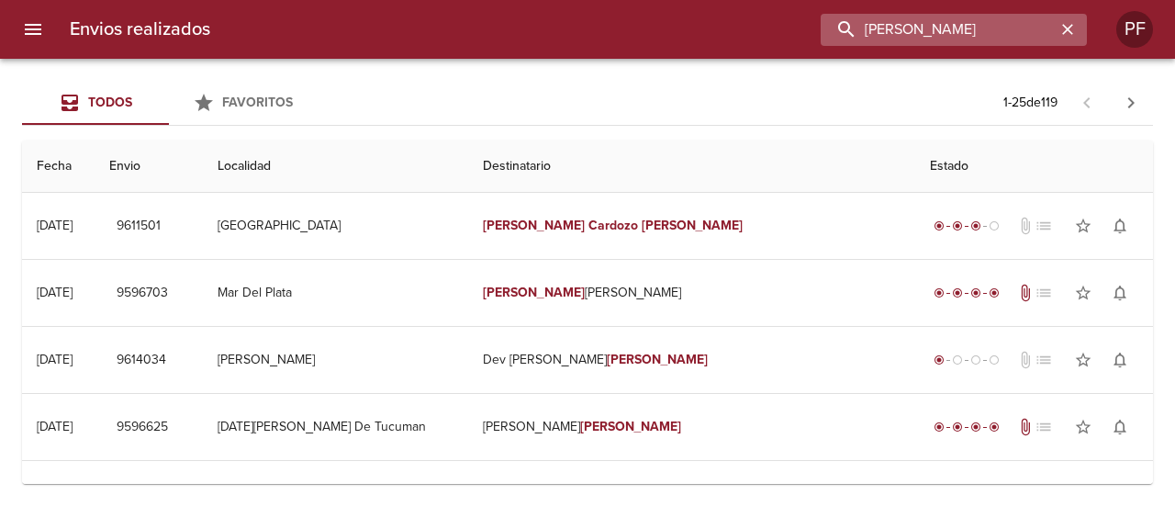
click at [934, 38] on input "[PERSON_NAME]" at bounding box center [938, 30] width 235 height 32
paste input "[PERSON_NAME]"
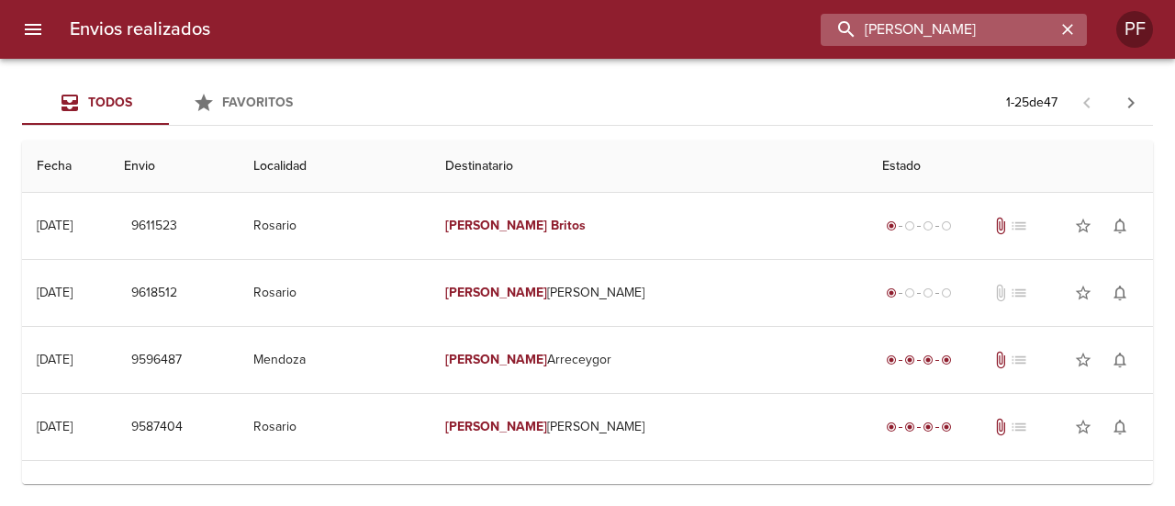
click at [934, 37] on input "[PERSON_NAME]" at bounding box center [938, 30] width 235 height 32
paste input "[PERSON_NAME]"
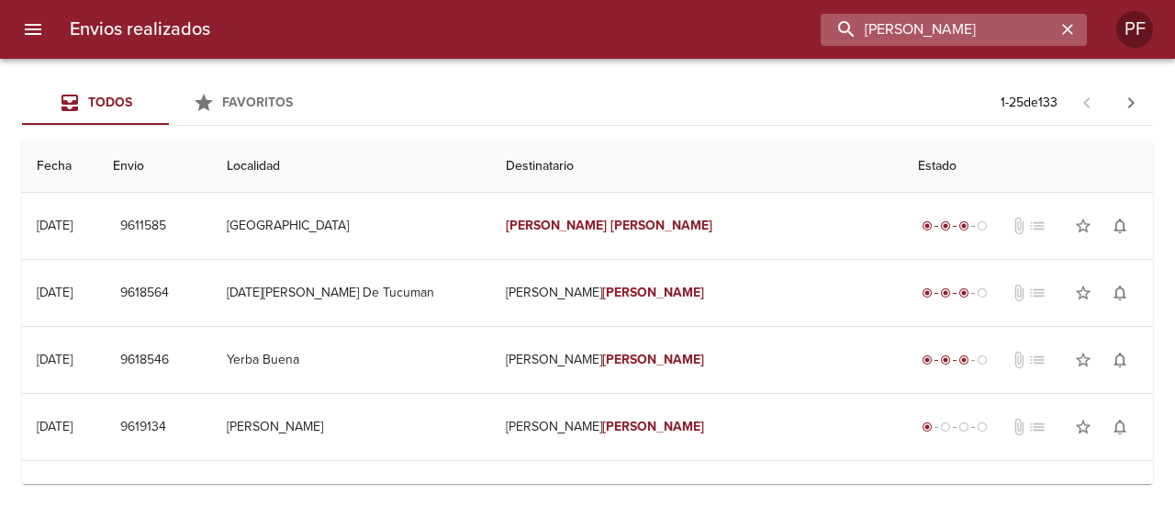
click at [928, 36] on input "[PERSON_NAME]" at bounding box center [938, 30] width 235 height 32
paste input "[PERSON_NAME] DE LA [PERSON_NAME]"
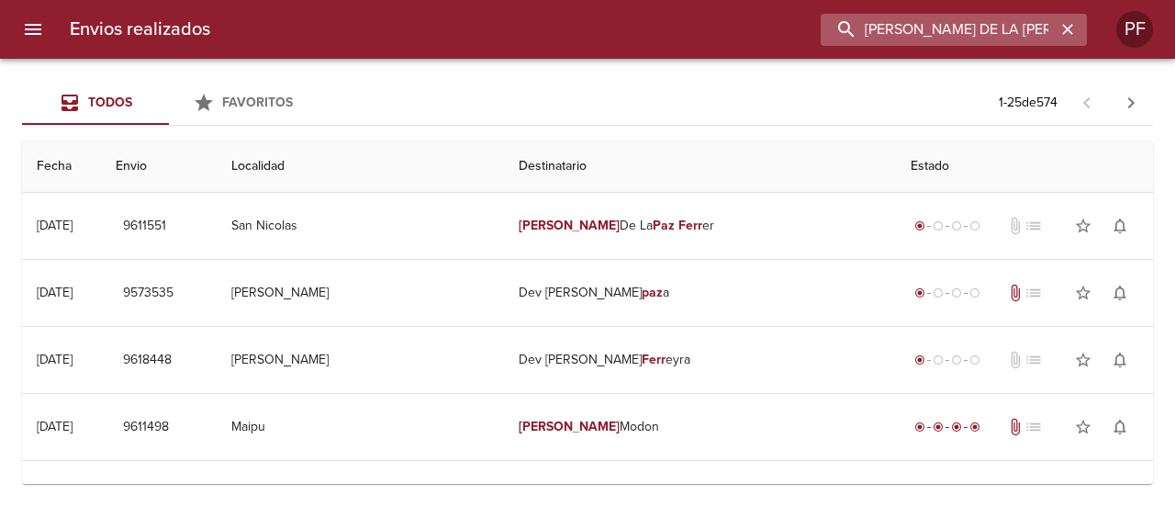
click at [928, 27] on input "[PERSON_NAME] DE LA [PERSON_NAME]" at bounding box center [938, 30] width 235 height 32
paste input "[DATE][PERSON_NAME]"
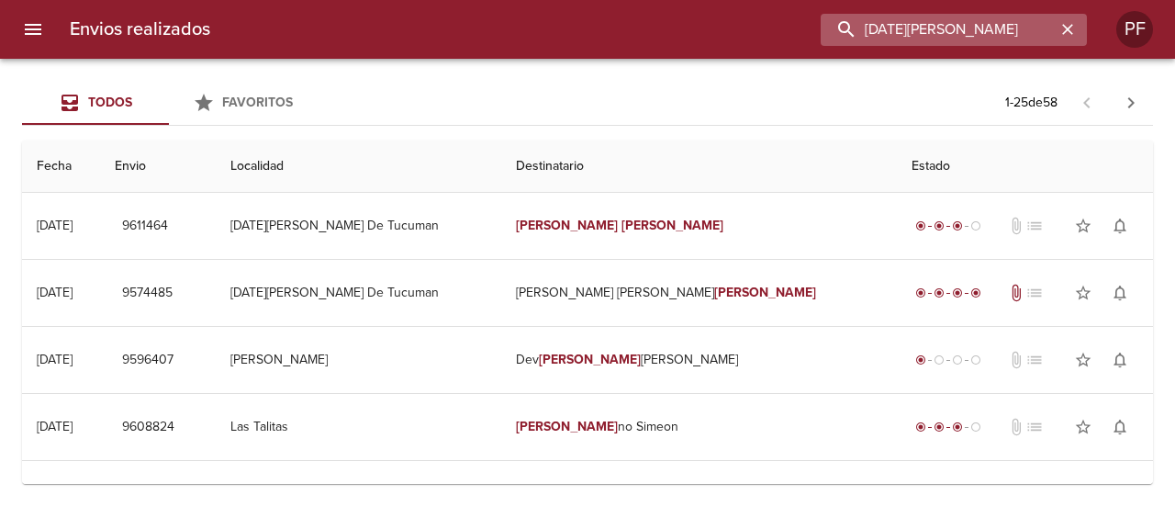
click at [941, 38] on input "[DATE][PERSON_NAME]" at bounding box center [938, 30] width 235 height 32
paste input "[PERSON_NAME]"
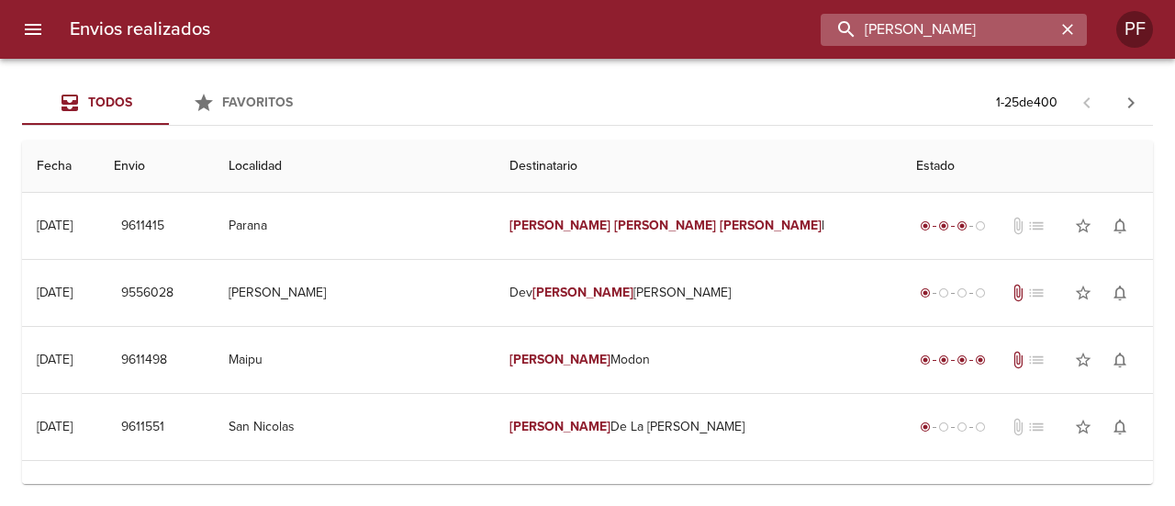
click at [958, 25] on input "[PERSON_NAME]" at bounding box center [938, 30] width 235 height 32
paste input "[PERSON_NAME]"
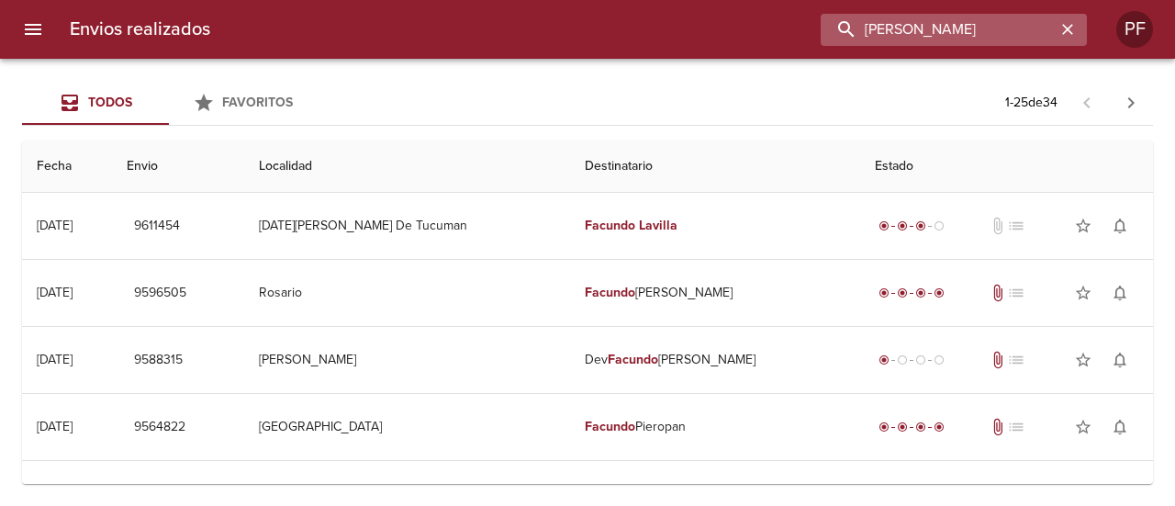
click at [996, 41] on input "[PERSON_NAME]" at bounding box center [938, 30] width 235 height 32
paste input "[PERSON_NAME]"
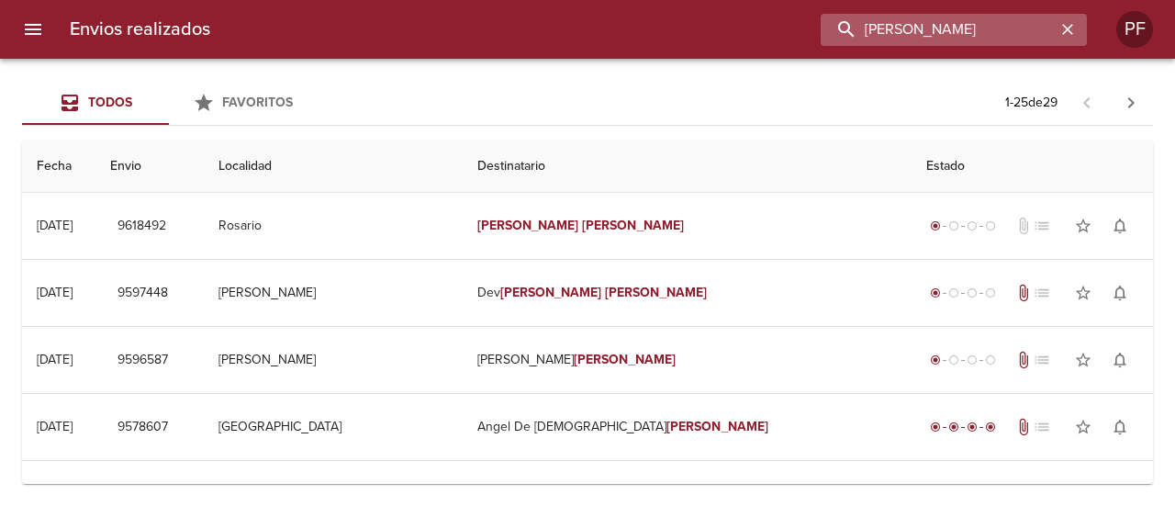
click at [912, 25] on input "[PERSON_NAME]" at bounding box center [938, 30] width 235 height 32
paste input "[PERSON_NAME]"
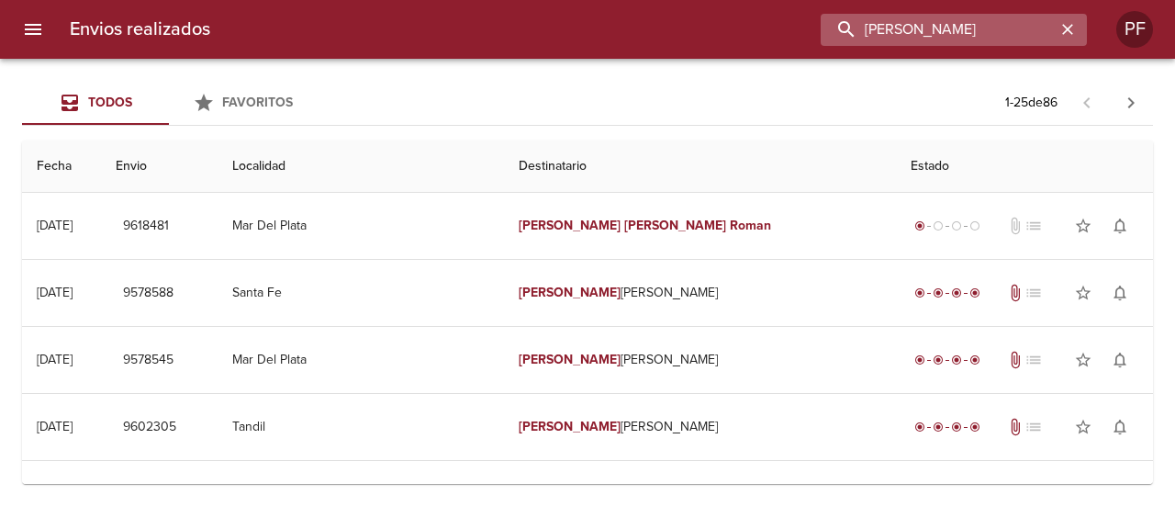
click at [1006, 32] on input "[PERSON_NAME]" at bounding box center [938, 30] width 235 height 32
paste input "[PERSON_NAME]"
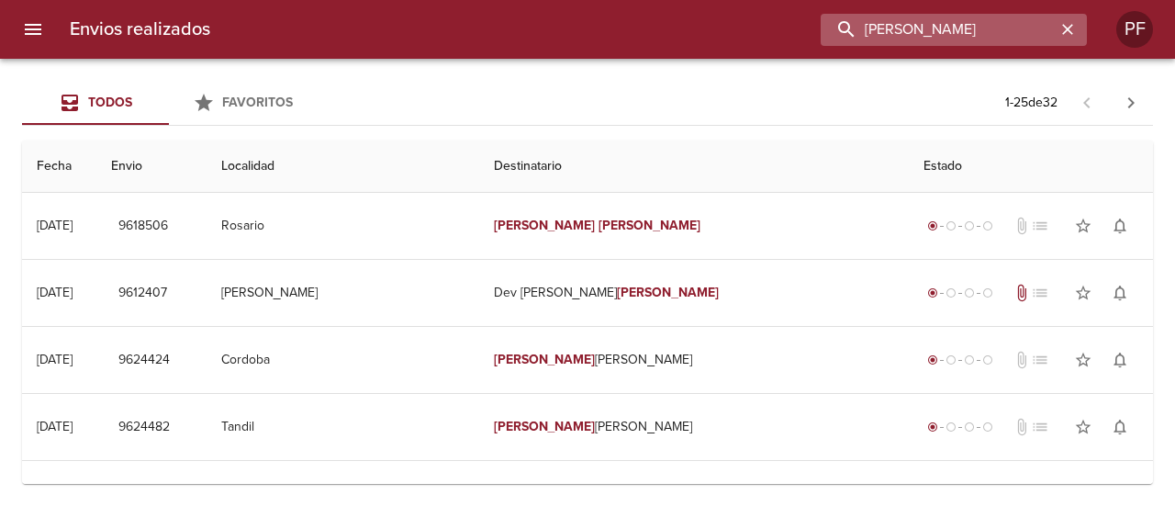
click at [969, 27] on input "[PERSON_NAME]" at bounding box center [938, 30] width 235 height 32
paste input "[PERSON_NAME]"
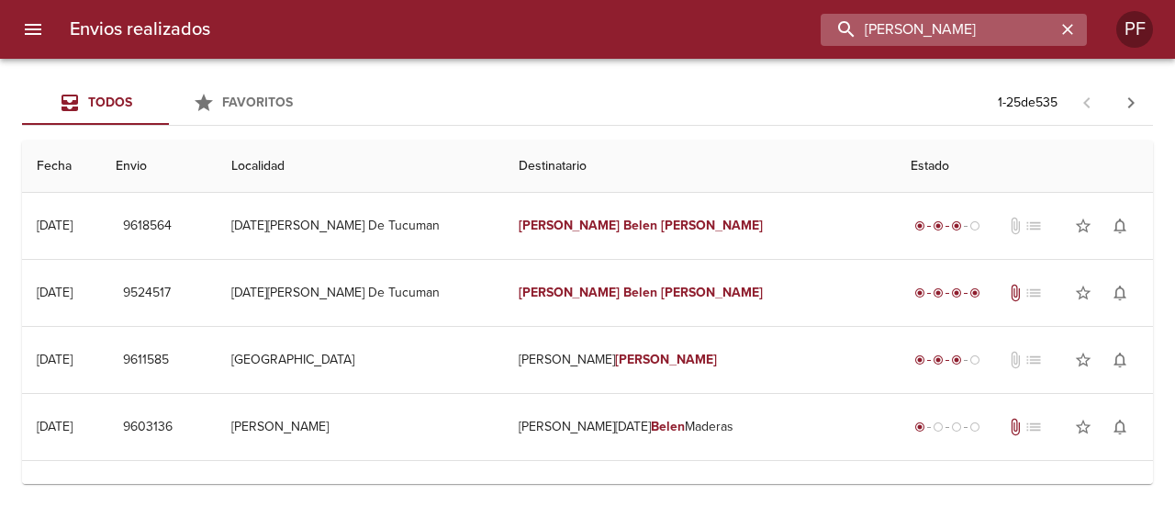
click at [970, 34] on input "[PERSON_NAME]" at bounding box center [938, 30] width 235 height 32
paste input "[PERSON_NAME] [PERSON_NAME]"
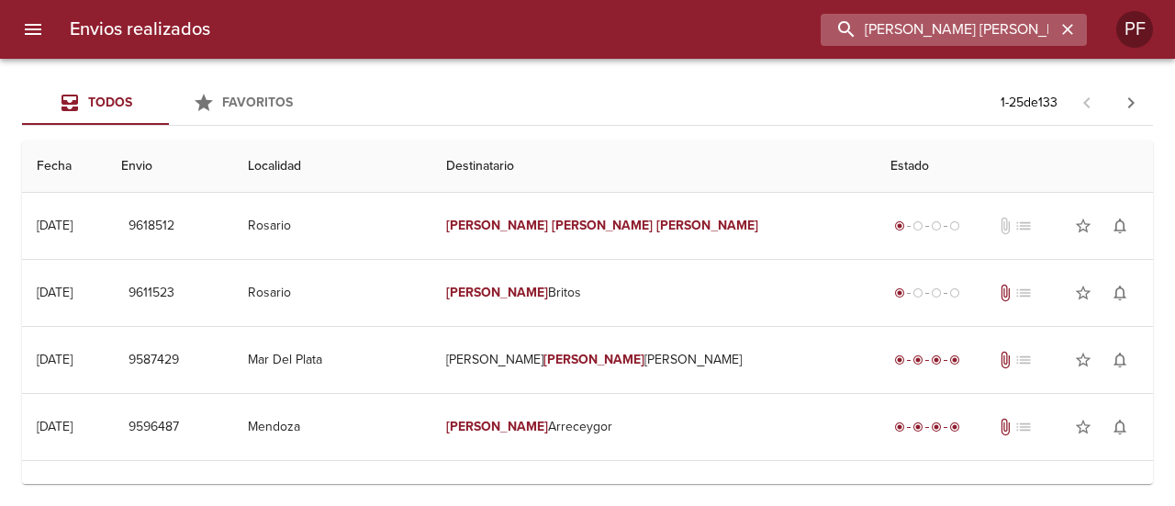
click at [979, 38] on input "[PERSON_NAME] [PERSON_NAME]" at bounding box center [938, 30] width 235 height 32
paste input "[PERSON_NAME] [PERSON_NAME] F"
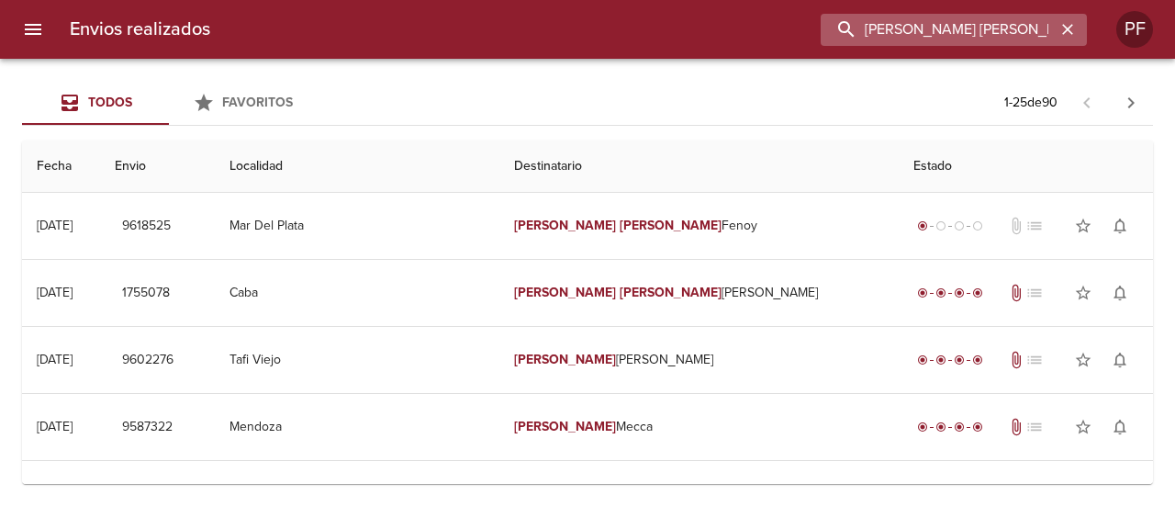
click at [972, 41] on input "[PERSON_NAME] [PERSON_NAME] F" at bounding box center [938, 30] width 235 height 32
paste input "[PERSON_NAME] [PERSON_NAME]"
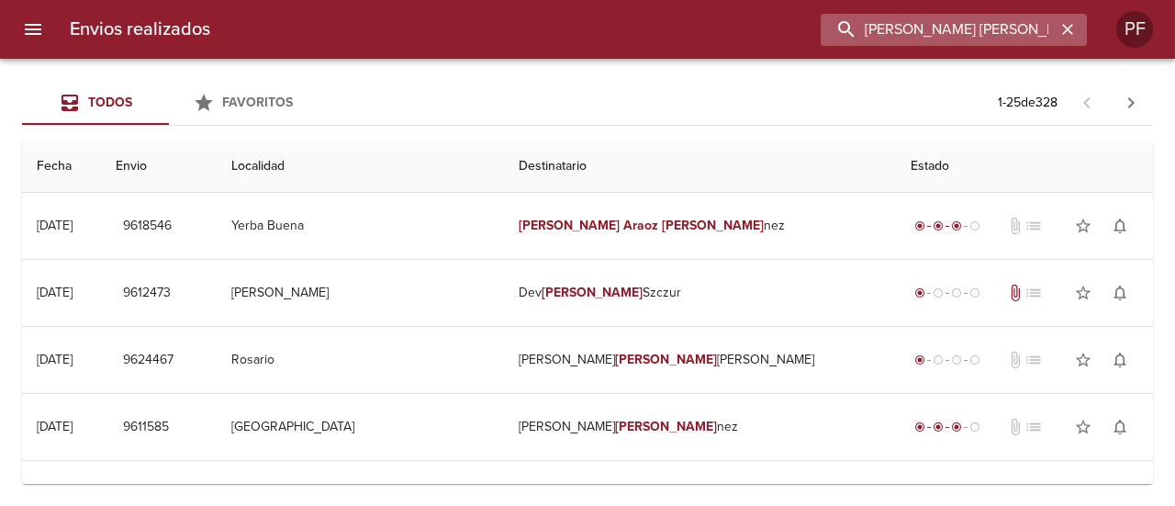
click at [966, 31] on input "[PERSON_NAME] [PERSON_NAME]" at bounding box center [938, 30] width 235 height 32
paste input "[PERSON_NAME]"
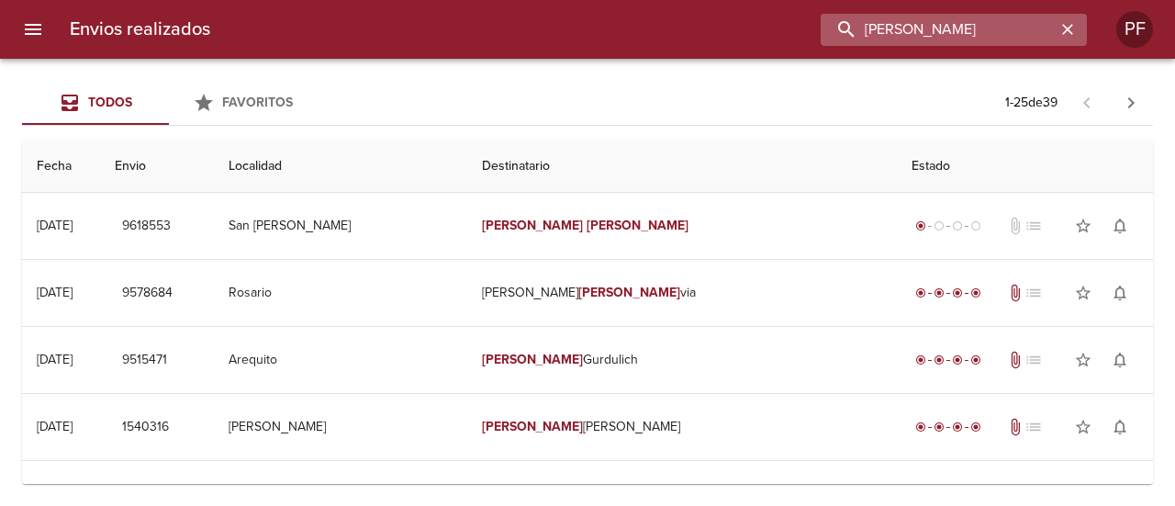
click at [948, 28] on input "[PERSON_NAME]" at bounding box center [938, 30] width 235 height 32
paste input "[PERSON_NAME]"
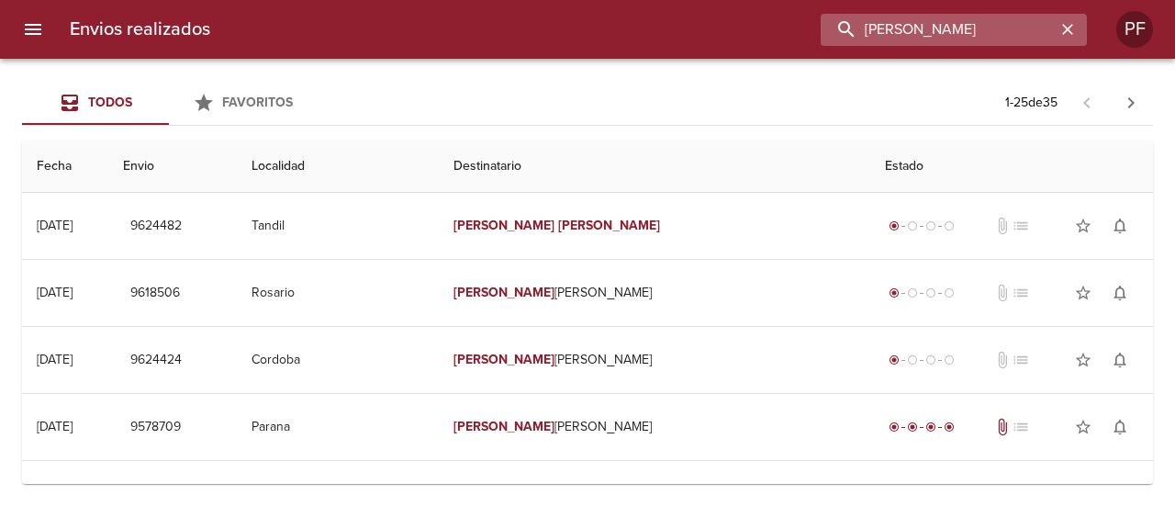
click at [956, 32] on input "[PERSON_NAME]" at bounding box center [938, 30] width 235 height 32
paste input "[PERSON_NAME]"
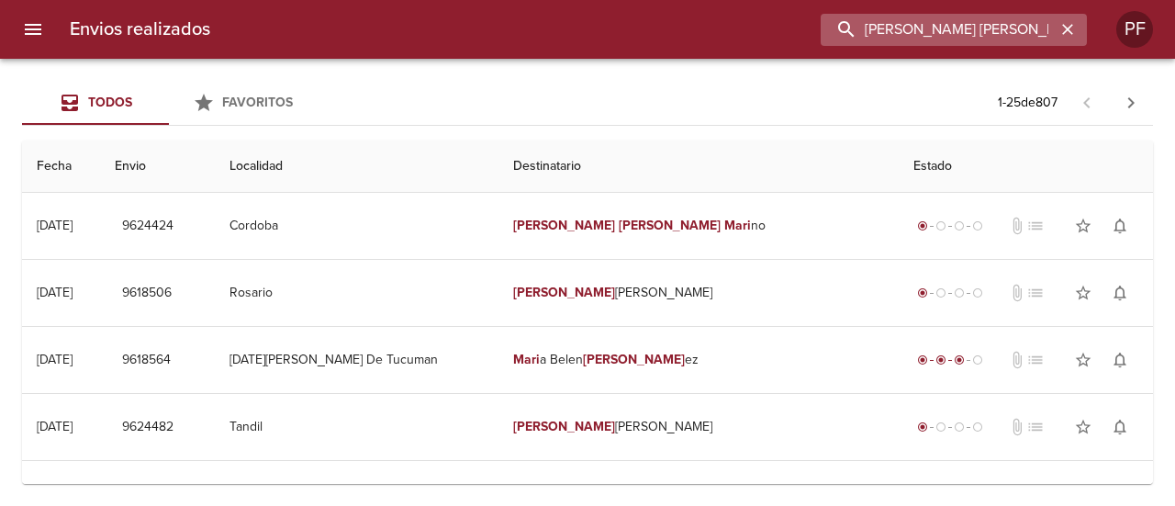
click at [980, 31] on input "[PERSON_NAME] [PERSON_NAME]" at bounding box center [938, 30] width 235 height 32
paste input "[PERSON_NAME]"
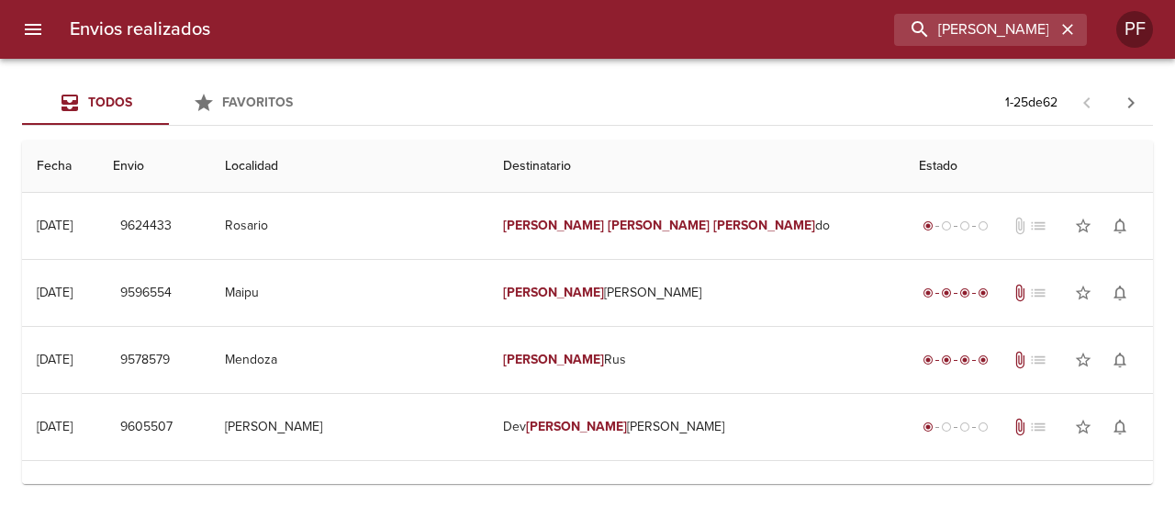
click at [996, 11] on div "Envios realizados [PERSON_NAME] PF" at bounding box center [587, 29] width 1175 height 59
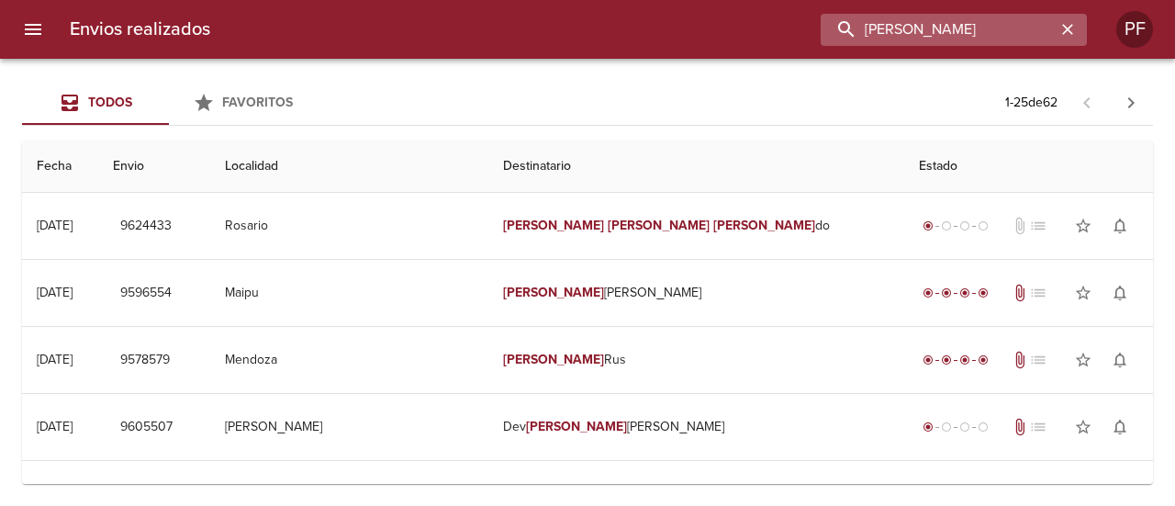
click at [988, 30] on input "[PERSON_NAME]" at bounding box center [938, 30] width 235 height 32
paste input "[PERSON_NAME]"
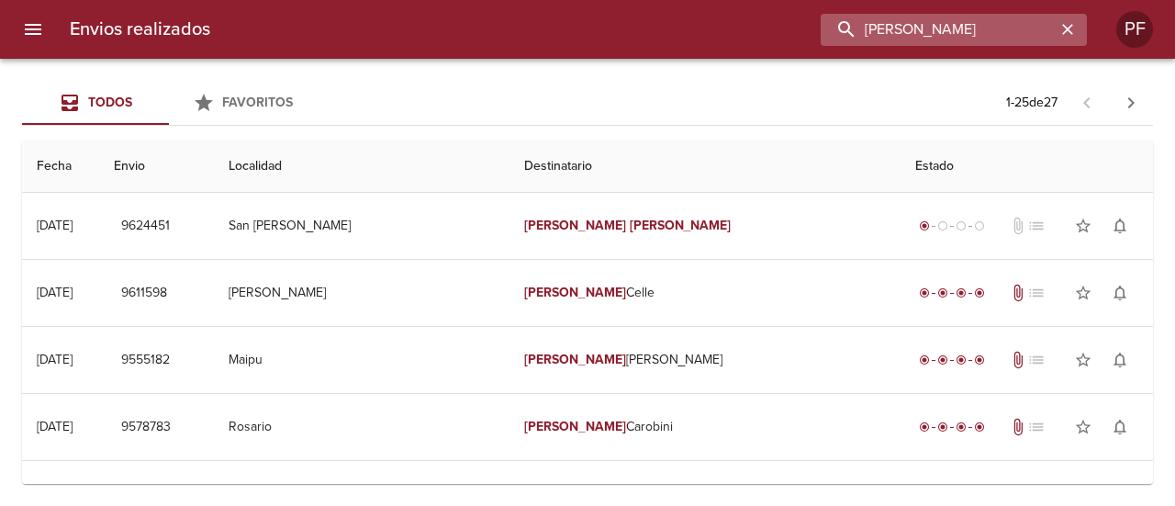
click at [997, 15] on input "[PERSON_NAME]" at bounding box center [938, 30] width 235 height 32
click at [995, 15] on input "[PERSON_NAME]" at bounding box center [938, 30] width 235 height 32
click at [992, 19] on input "[PERSON_NAME]" at bounding box center [938, 30] width 235 height 32
paste input "[PERSON_NAME]"
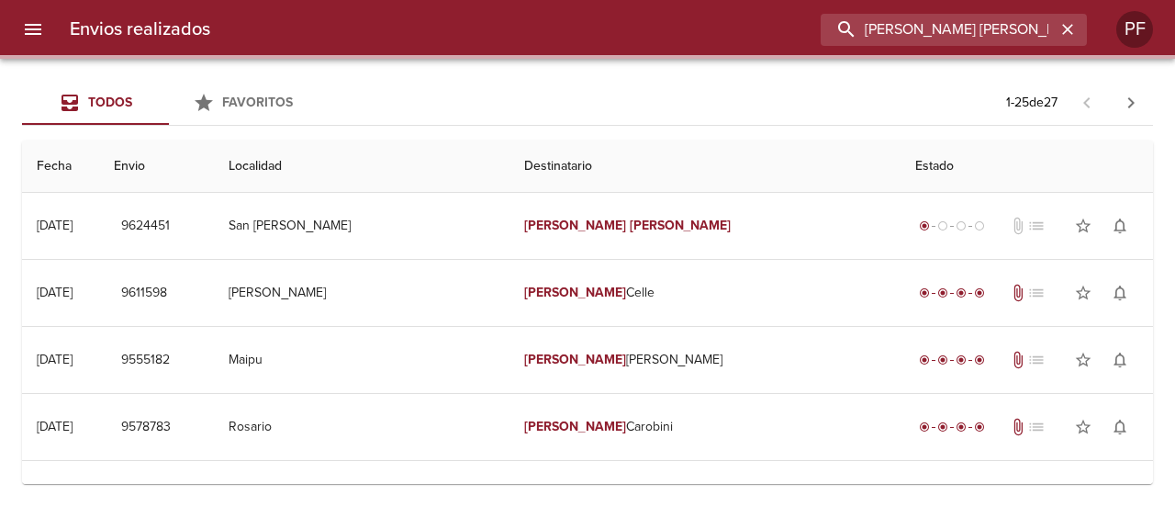
drag, startPoint x: 927, startPoint y: 32, endPoint x: 673, endPoint y: 39, distance: 254.4
click at [673, 39] on div "[PERSON_NAME] [PERSON_NAME]" at bounding box center [656, 30] width 862 height 32
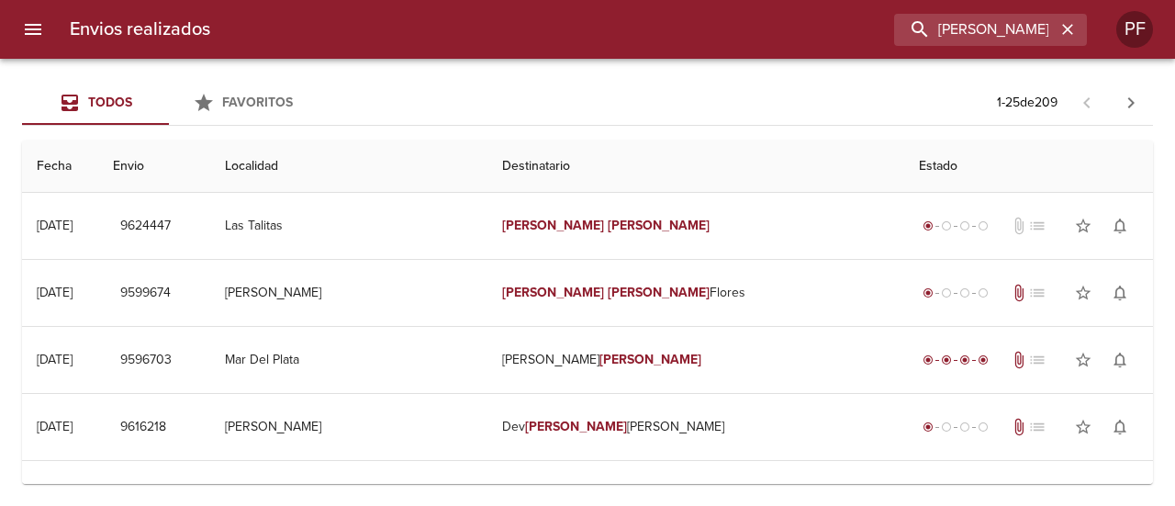
click at [931, 48] on div "Envios realizados [PERSON_NAME]" at bounding box center [587, 29] width 1175 height 59
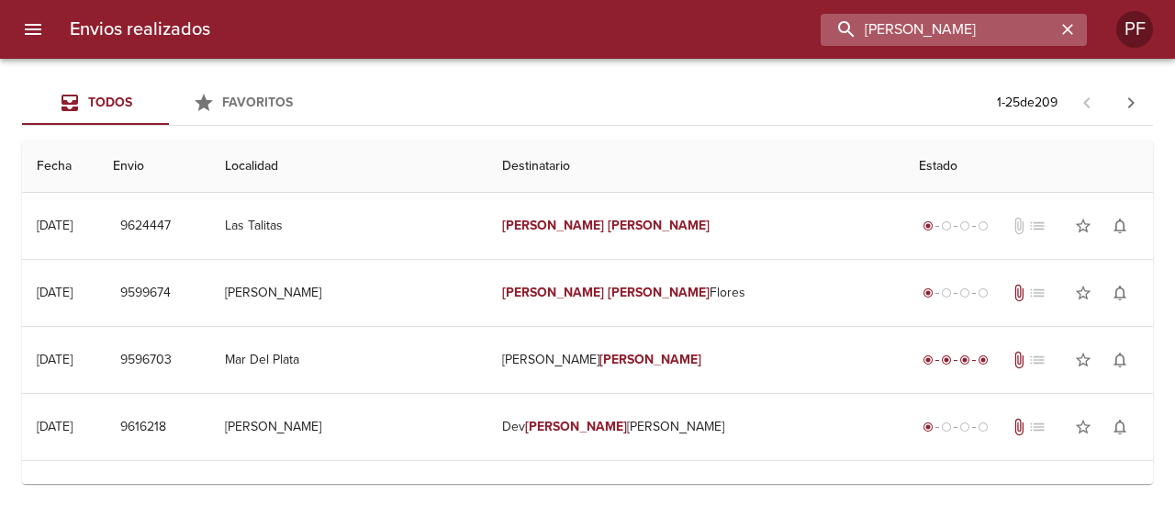
click at [931, 42] on input "[PERSON_NAME]" at bounding box center [938, 30] width 235 height 32
paste input "[PERSON_NAME]"
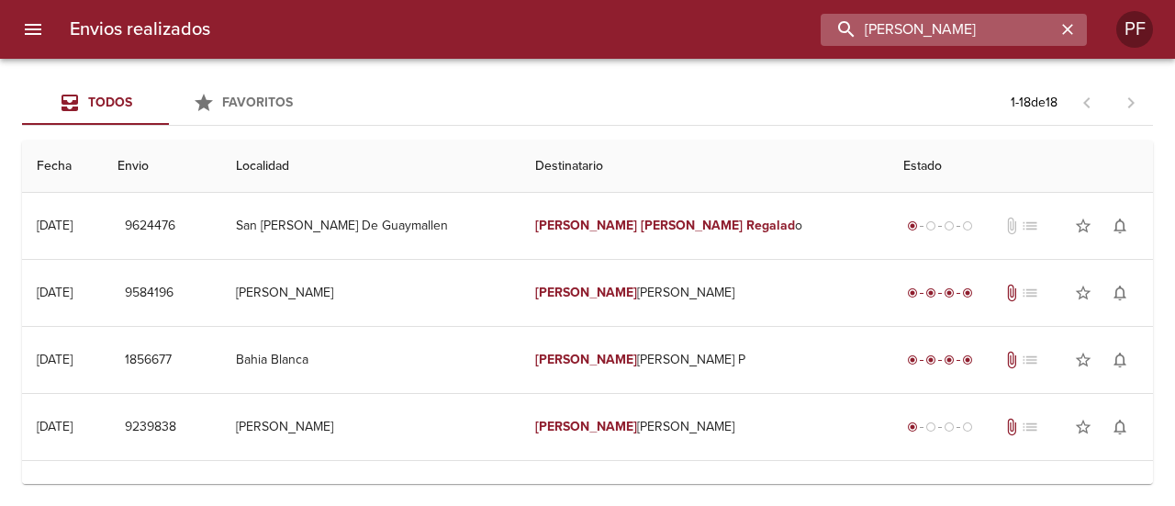
click at [943, 31] on input "[PERSON_NAME]" at bounding box center [938, 30] width 235 height 32
paste input "[PERSON_NAME]"
type input "[PERSON_NAME]"
